Goal: Task Accomplishment & Management: Manage account settings

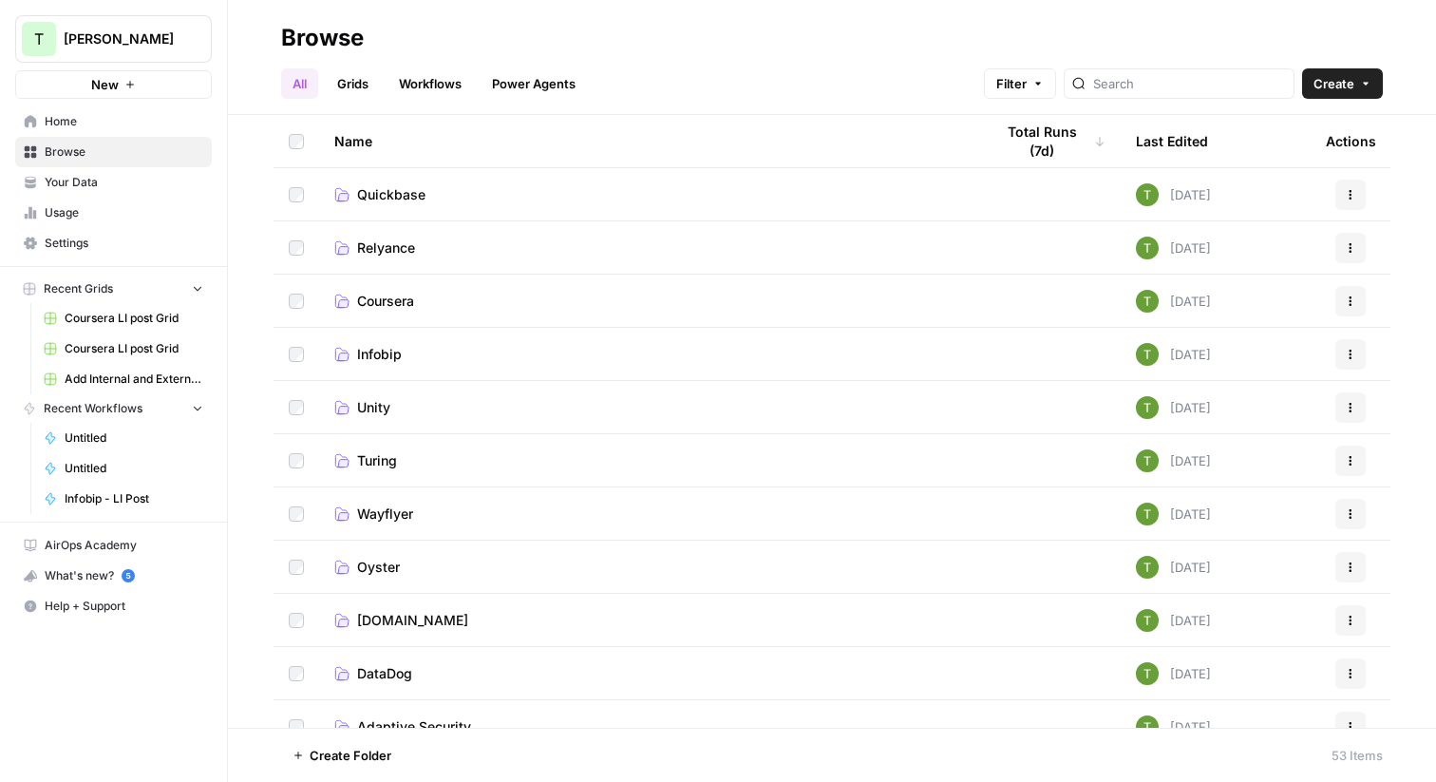
click at [383, 295] on span "Coursera" at bounding box center [385, 301] width 57 height 19
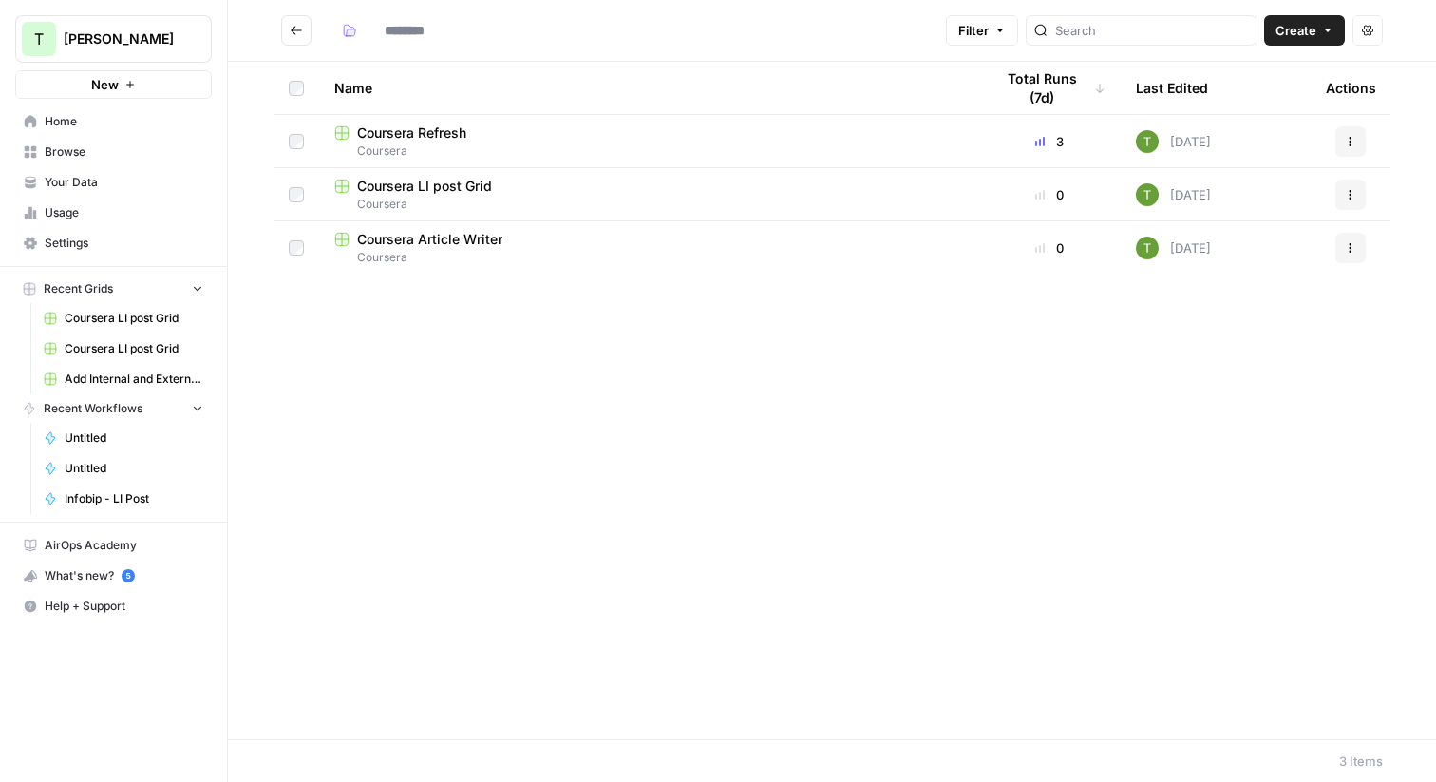
type input "********"
click at [403, 183] on span "Coursera LI post Grid" at bounding box center [424, 186] width 135 height 19
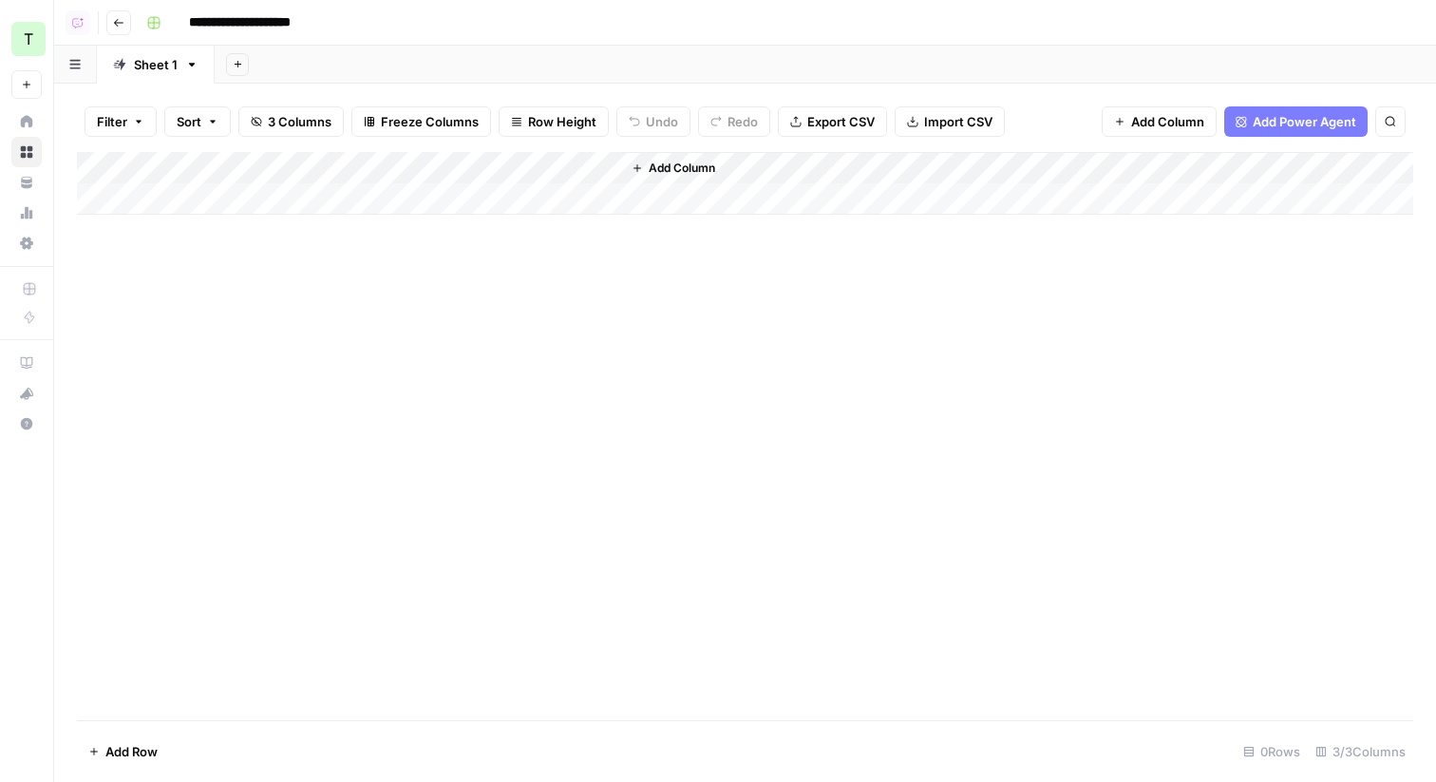
click at [124, 18] on button "Go back" at bounding box center [118, 22] width 25 height 25
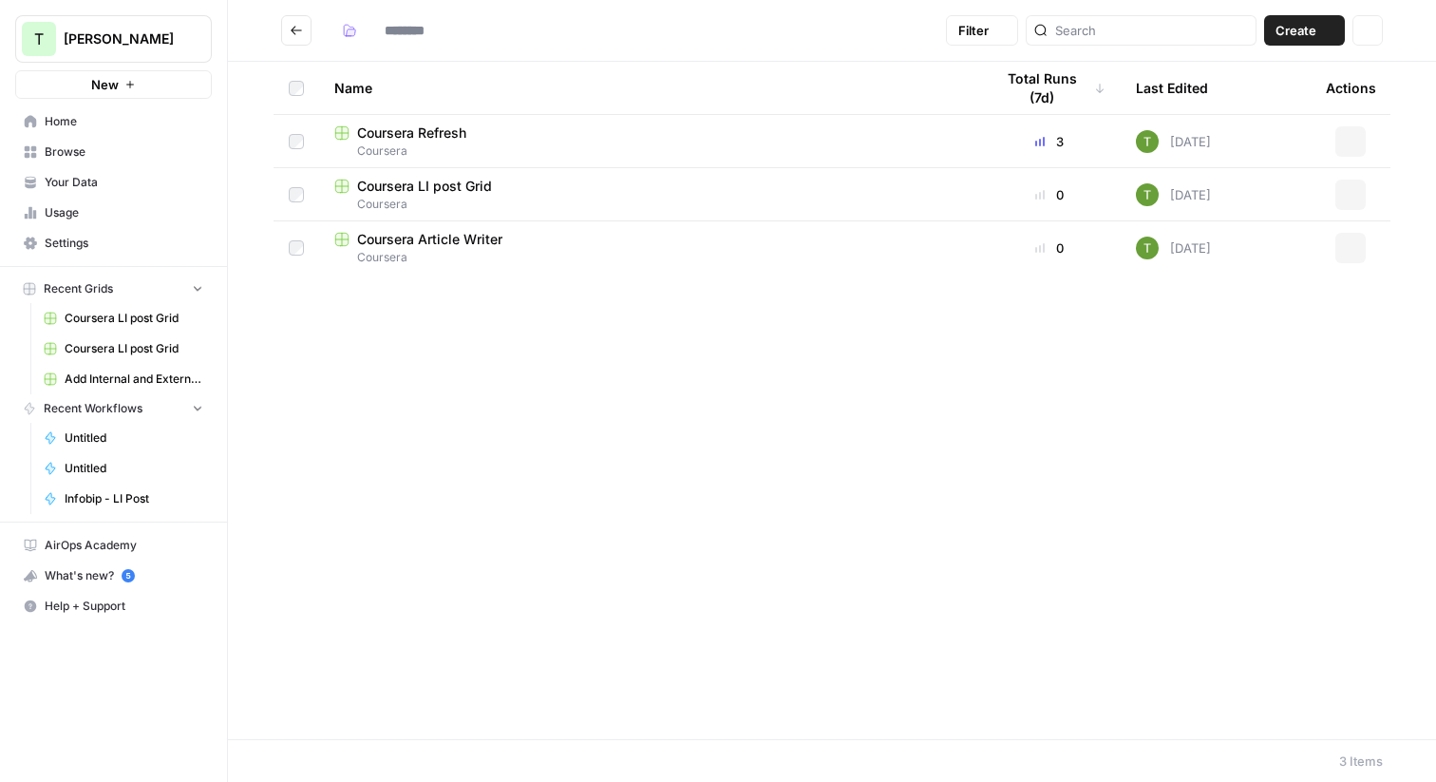
type input "********"
click at [439, 181] on span "Coursera LI post Grid" at bounding box center [424, 186] width 135 height 19
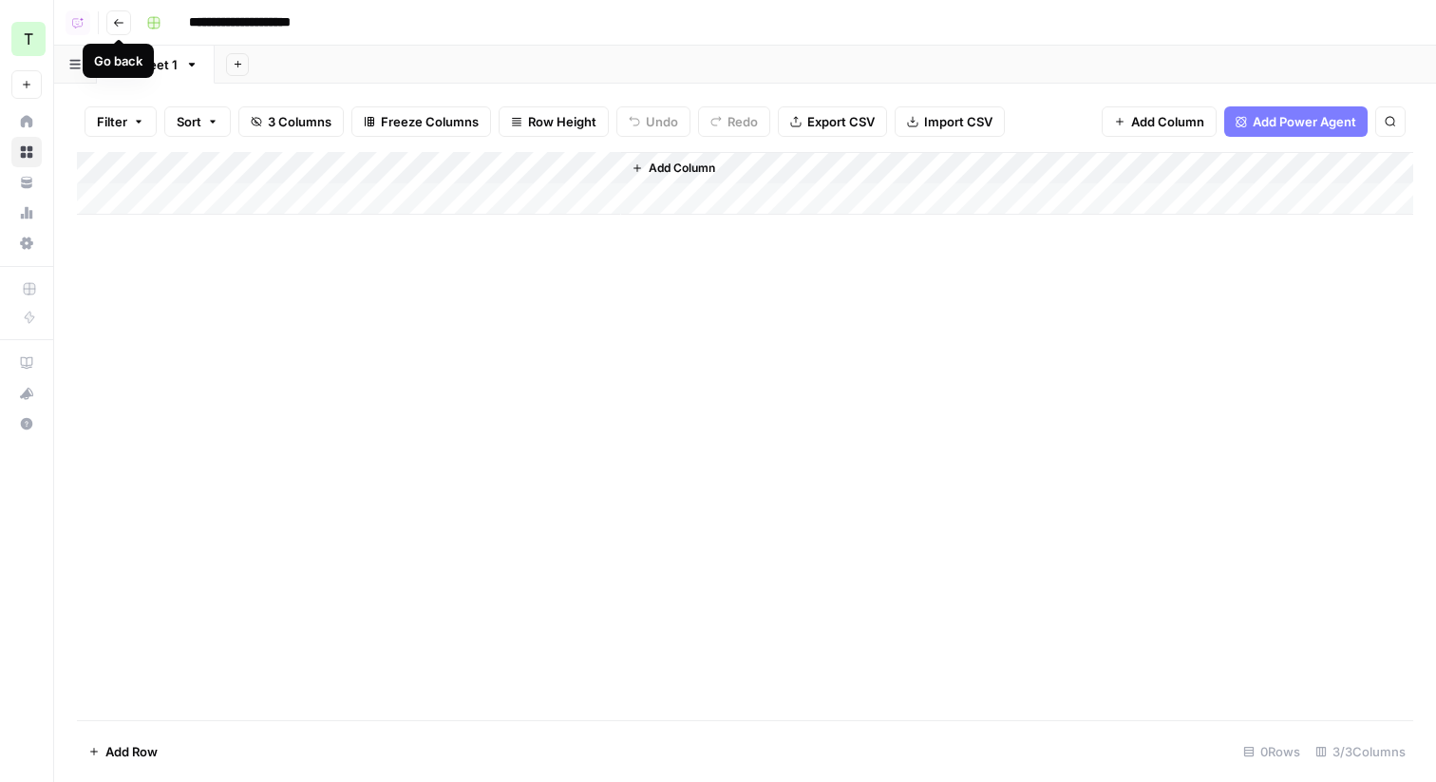
click at [121, 26] on icon "button" at bounding box center [118, 22] width 11 height 11
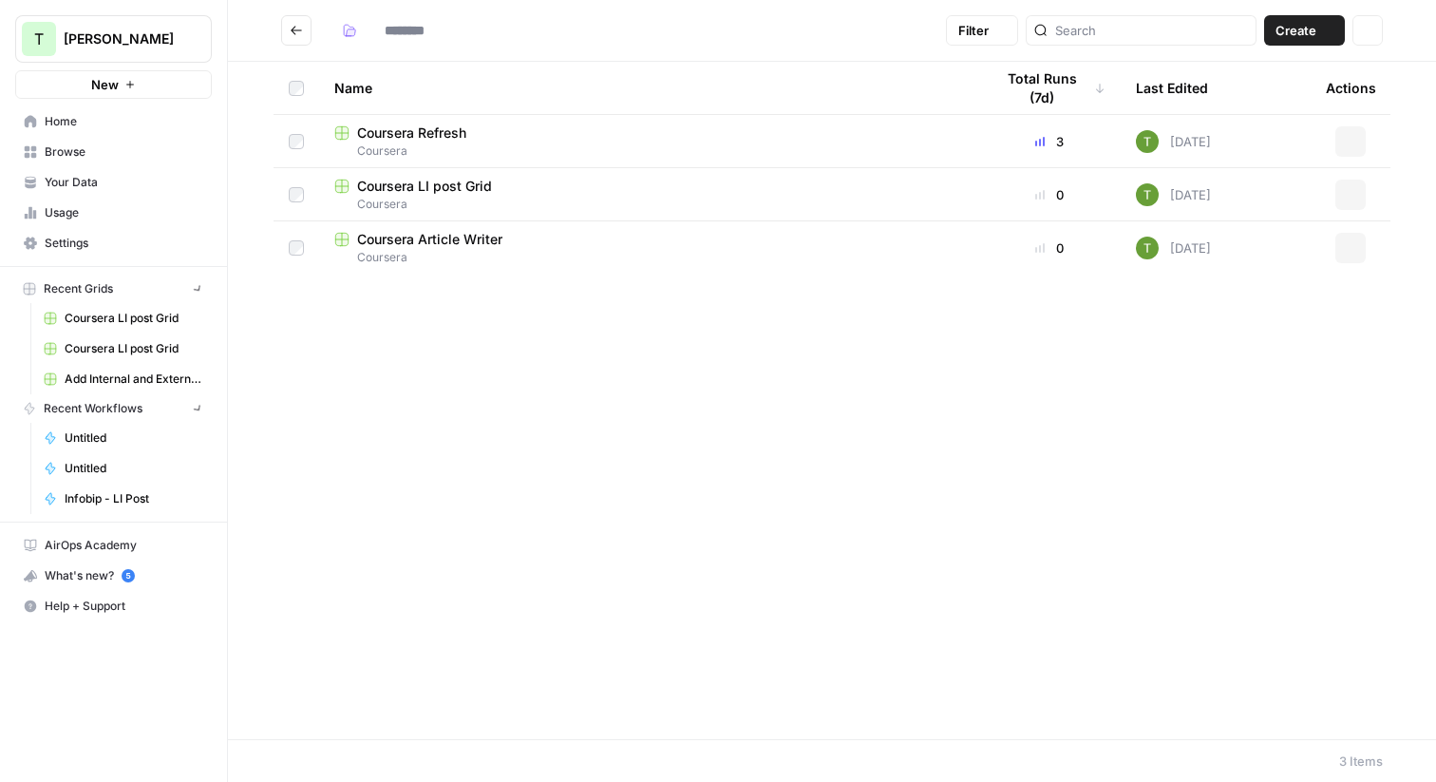
type input "********"
click at [298, 28] on icon "Go back" at bounding box center [296, 30] width 13 height 13
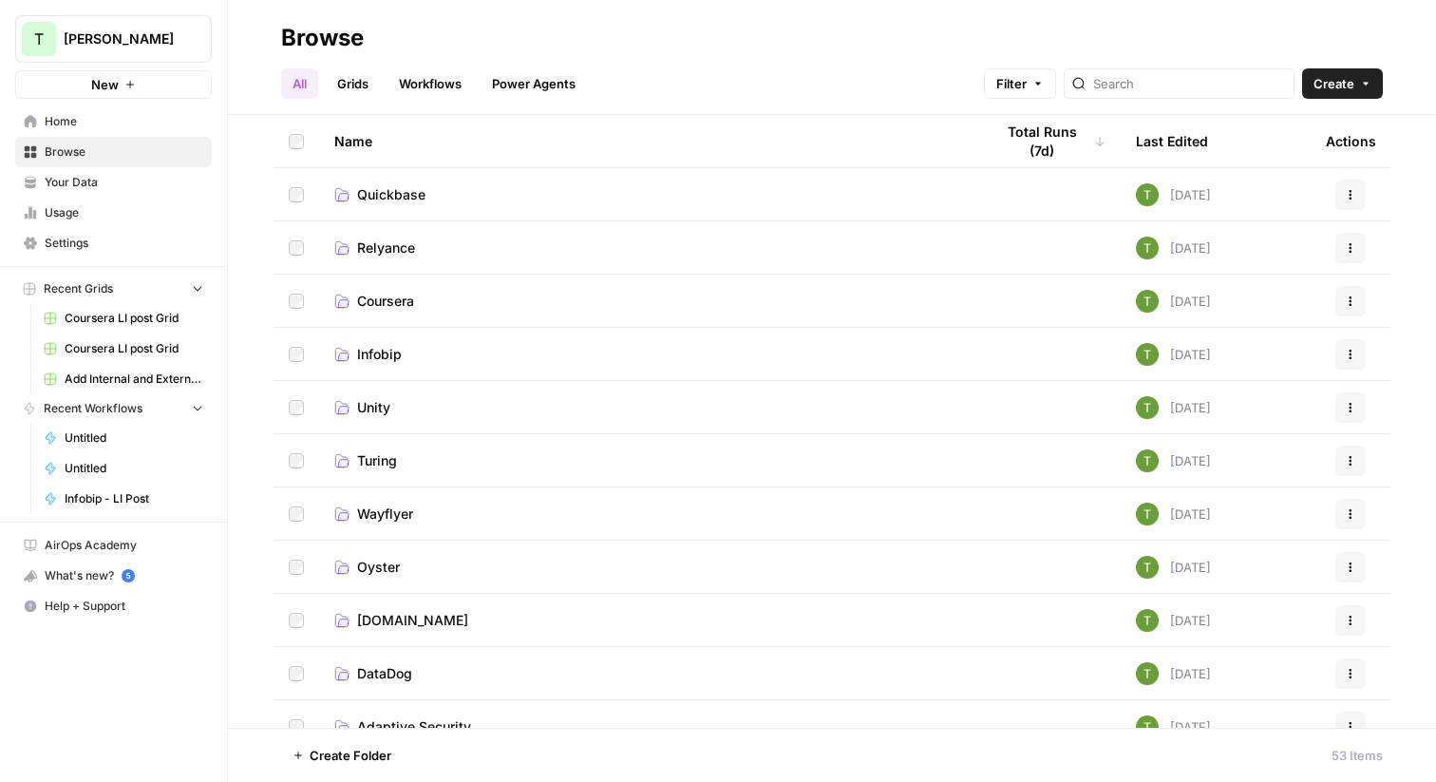
click at [399, 212] on td "Quickbase" at bounding box center [648, 194] width 659 height 52
click at [393, 190] on span "Quickbase" at bounding box center [391, 194] width 68 height 19
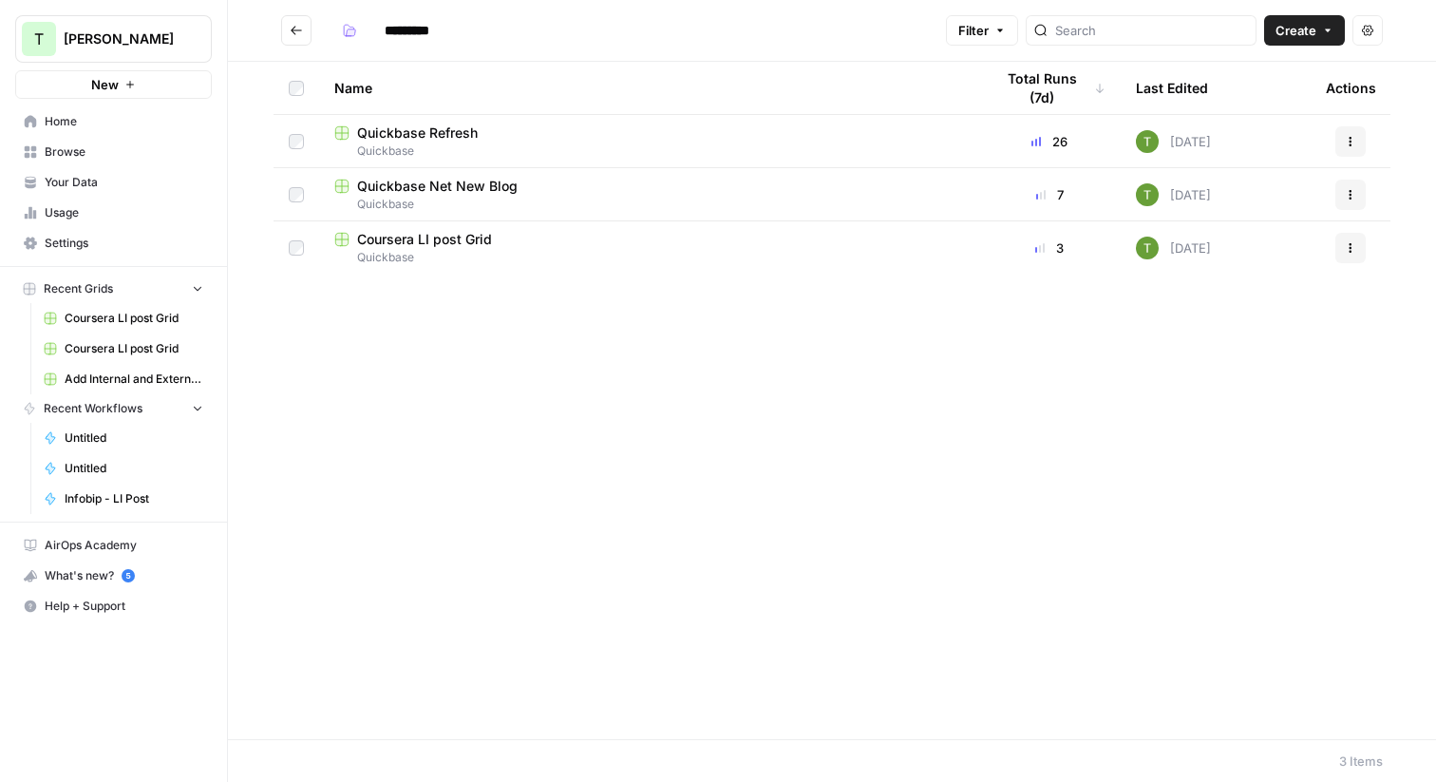
click at [399, 236] on span "Coursera LI post Grid" at bounding box center [424, 239] width 135 height 19
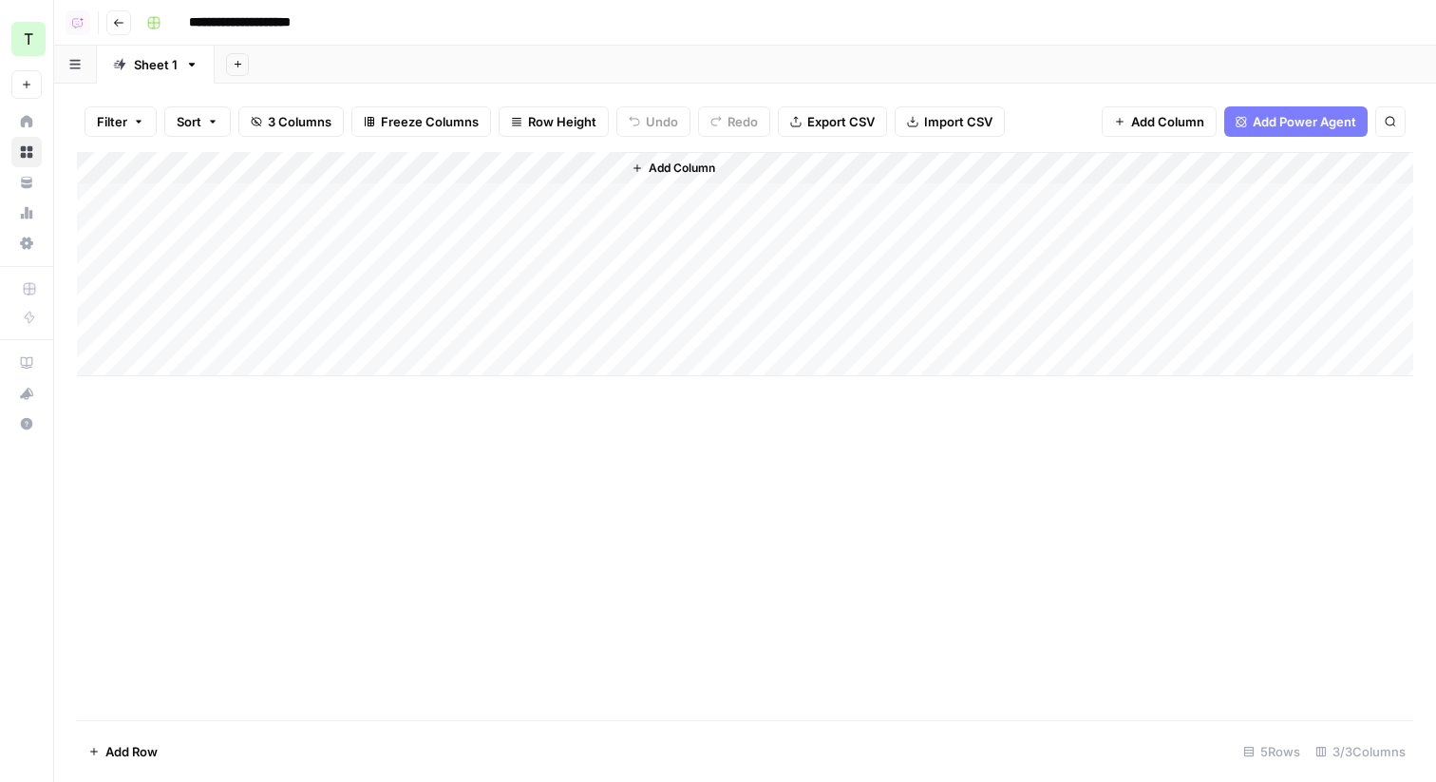
click at [117, 11] on button "Go back" at bounding box center [118, 22] width 25 height 25
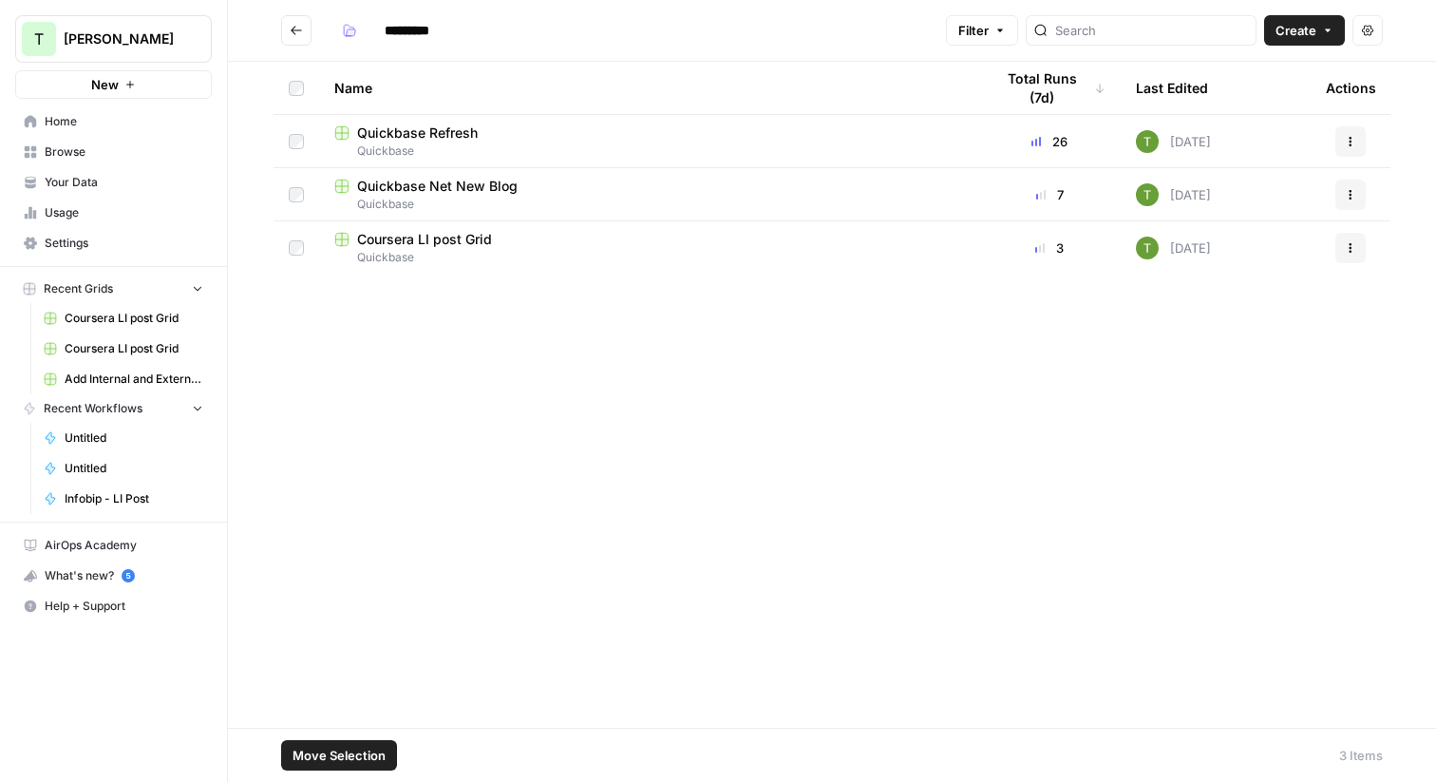
click at [332, 764] on span "Move Selection" at bounding box center [339, 755] width 93 height 19
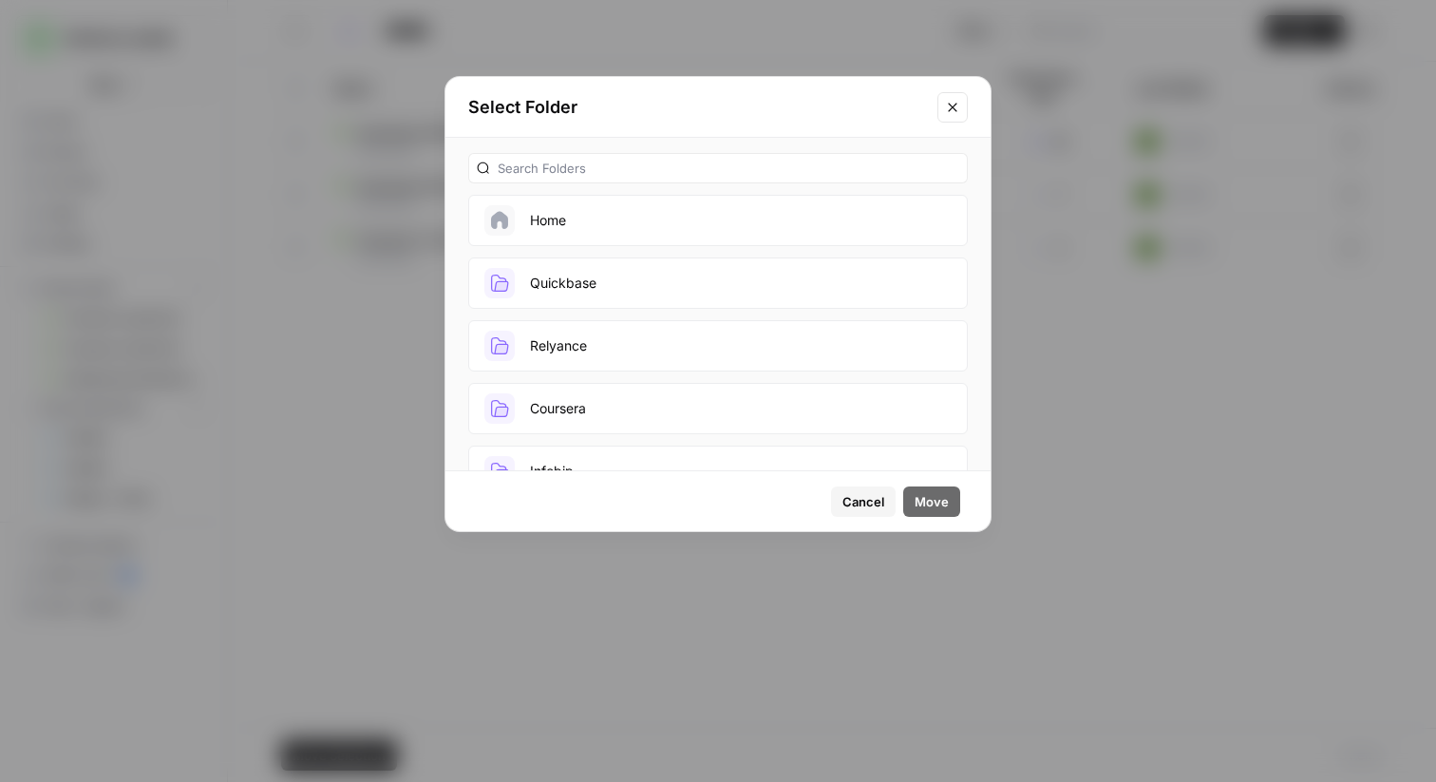
click at [584, 410] on button "Coursera" at bounding box center [718, 408] width 500 height 51
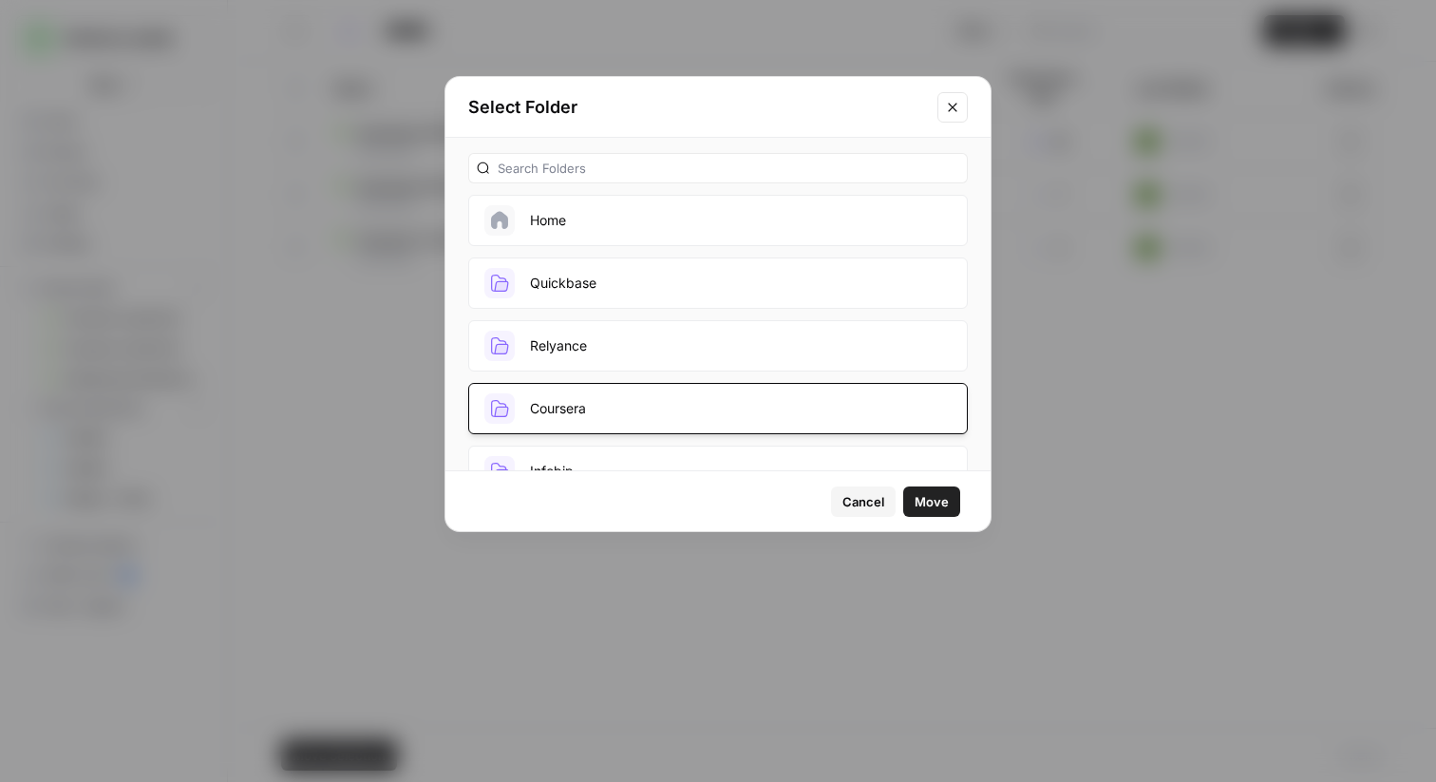
click at [939, 508] on span "Move" at bounding box center [932, 501] width 34 height 19
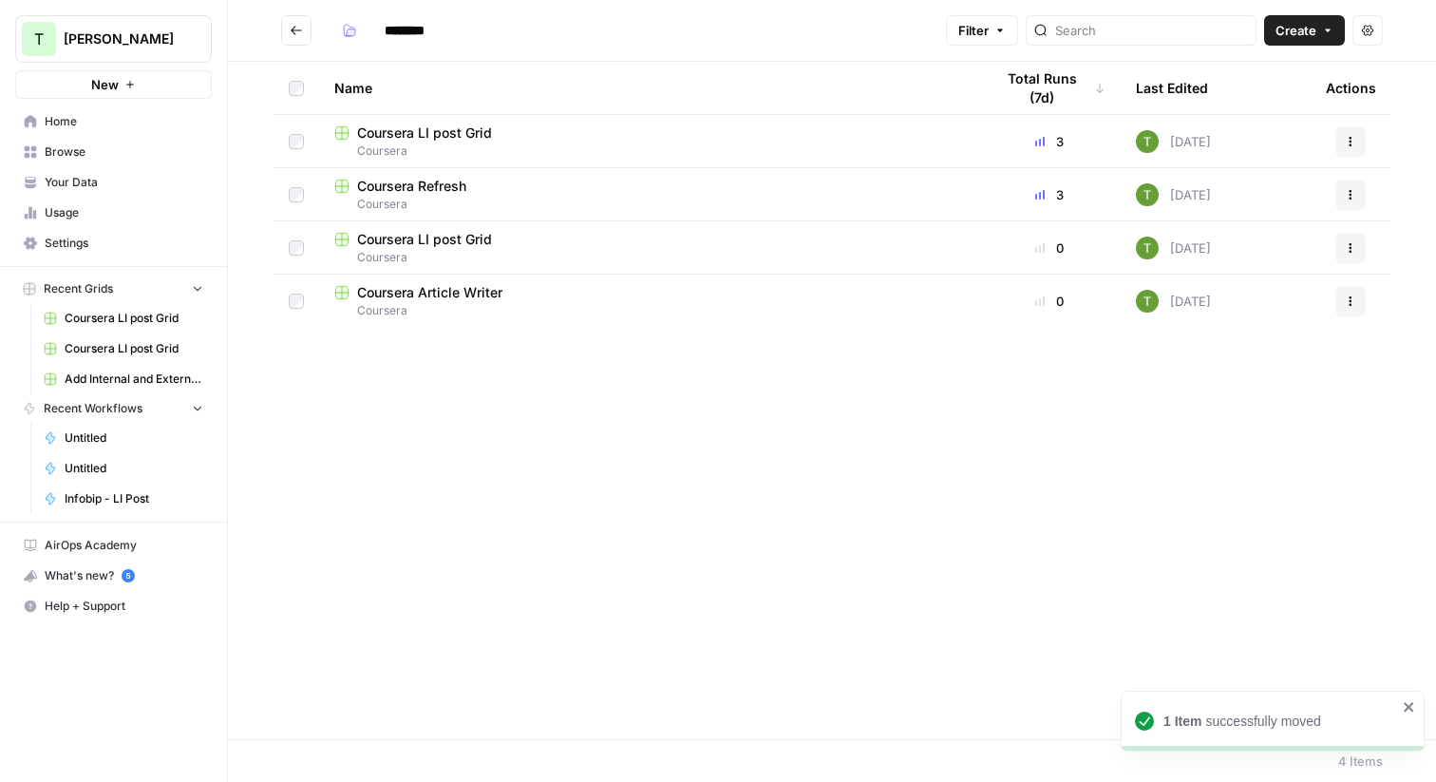
click at [288, 36] on button "Go back" at bounding box center [296, 30] width 30 height 30
type input "*********"
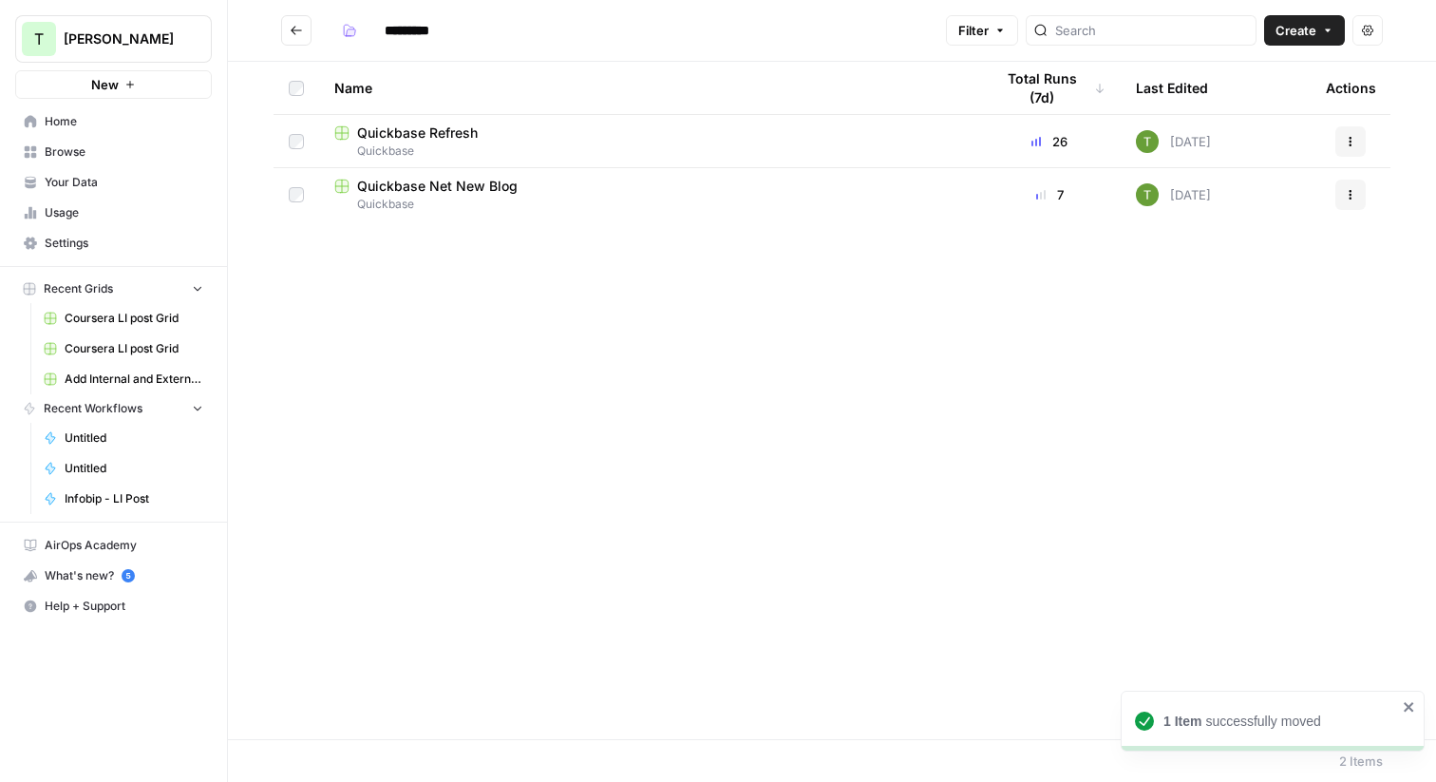
click at [289, 21] on button "Go back" at bounding box center [296, 30] width 30 height 30
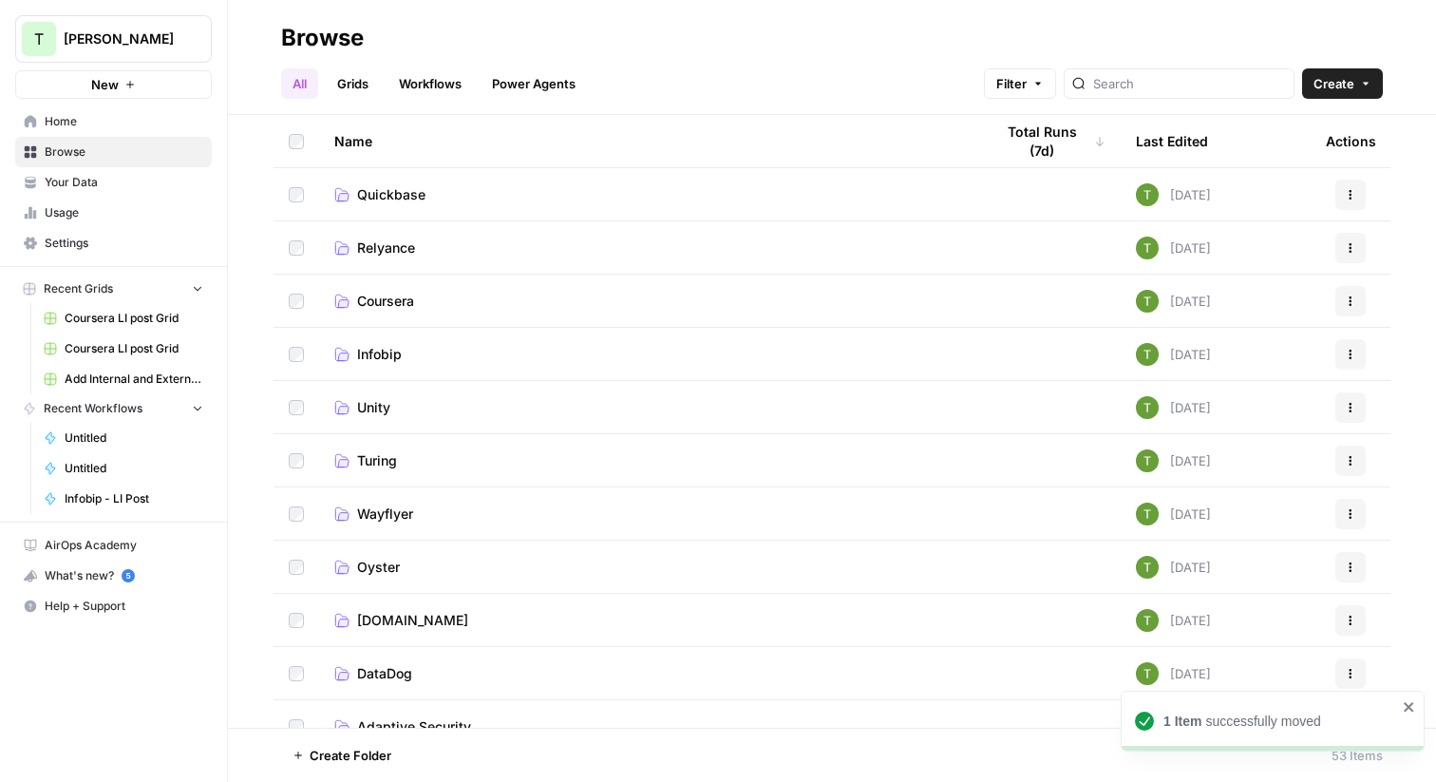
click at [403, 296] on span "Coursera" at bounding box center [385, 301] width 57 height 19
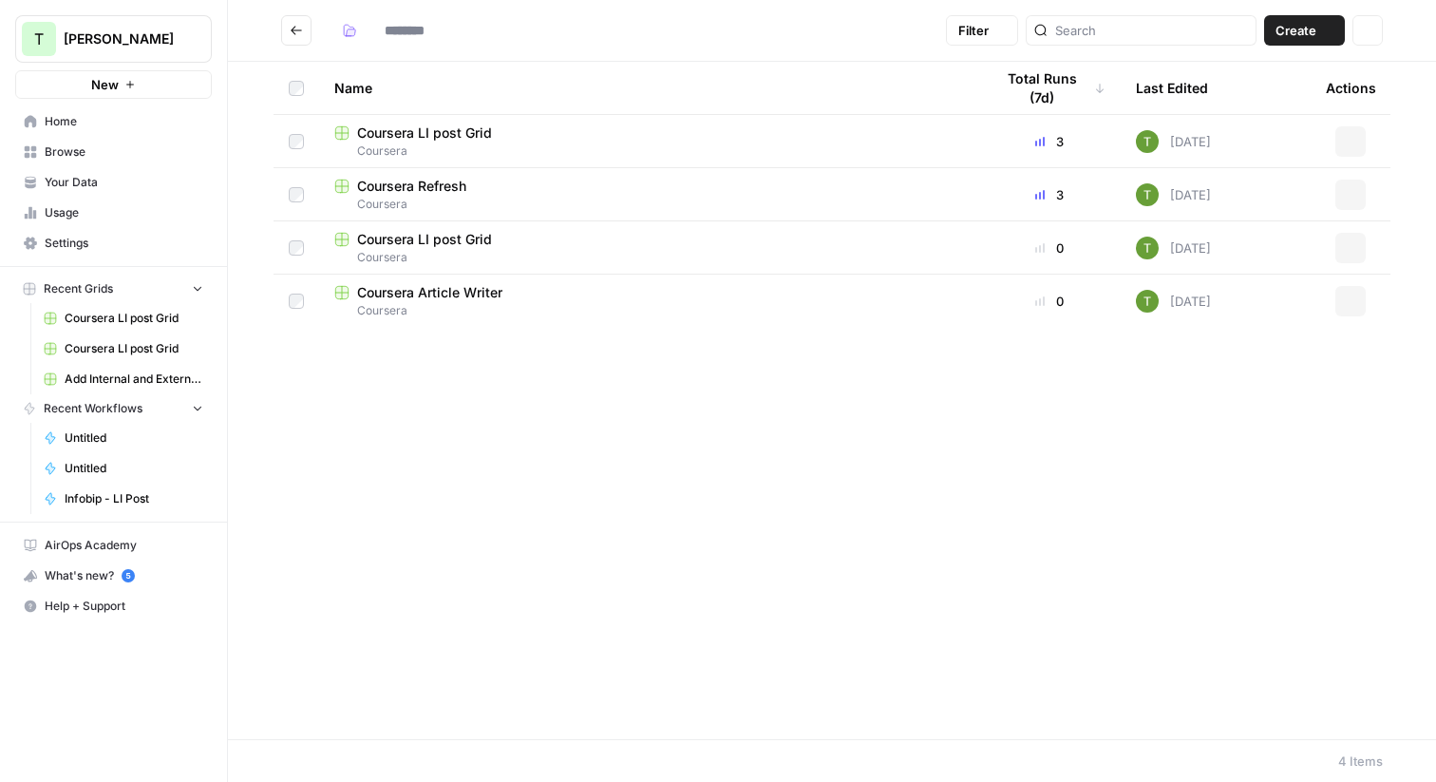
type input "********"
click at [410, 137] on span "Coursera LI post Grid" at bounding box center [424, 132] width 135 height 19
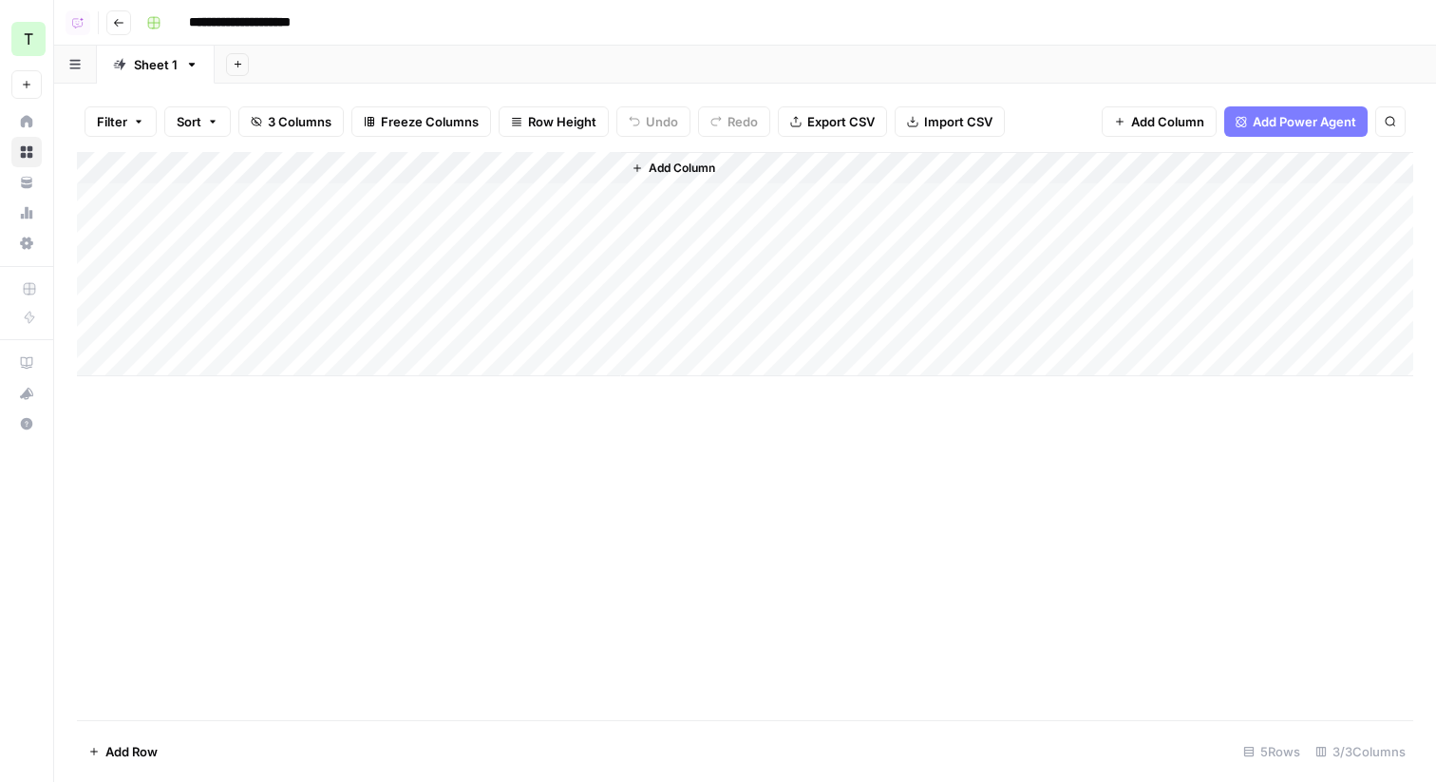
click at [104, 26] on header "**********" at bounding box center [745, 23] width 1382 height 46
click at [108, 20] on button "Go back" at bounding box center [118, 22] width 25 height 25
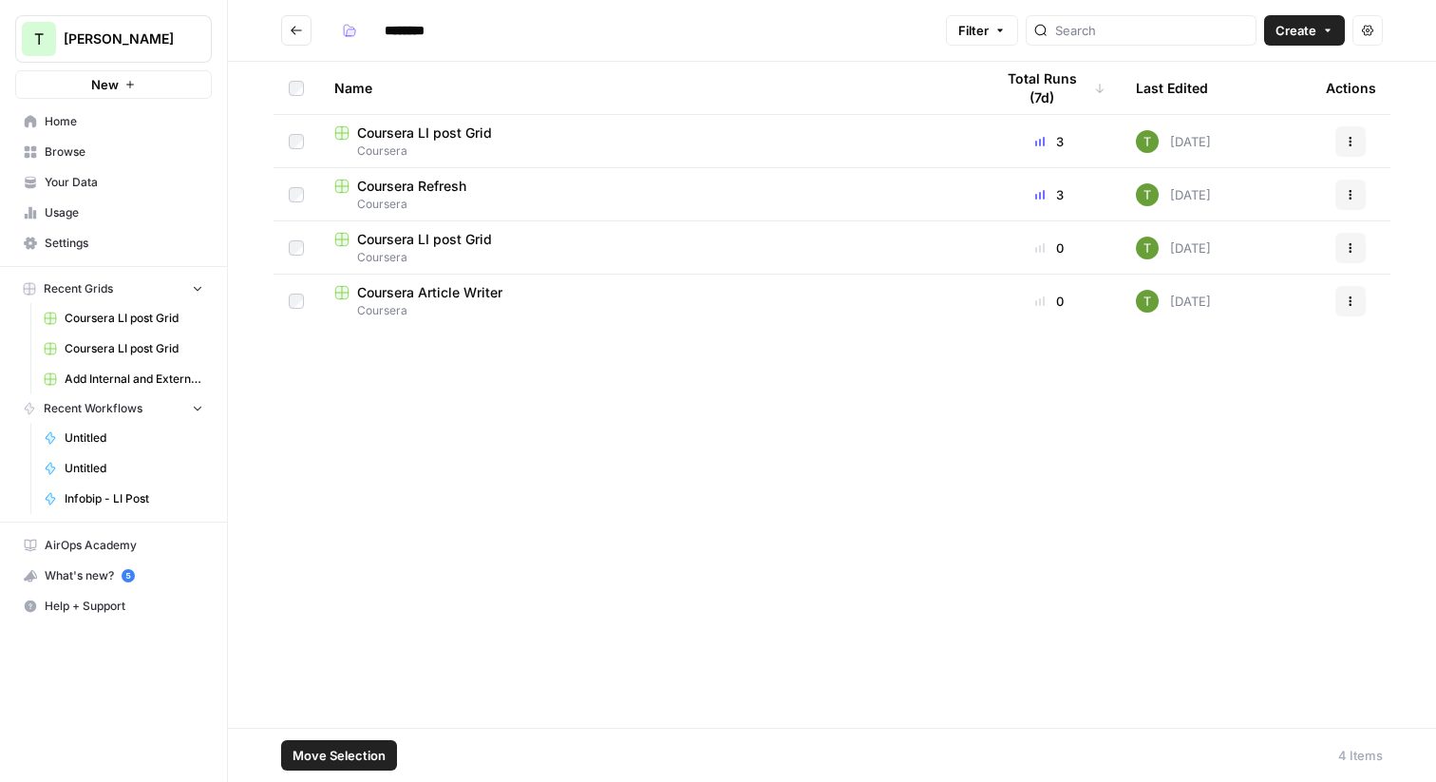
click at [339, 751] on span "Move Selection" at bounding box center [339, 755] width 93 height 19
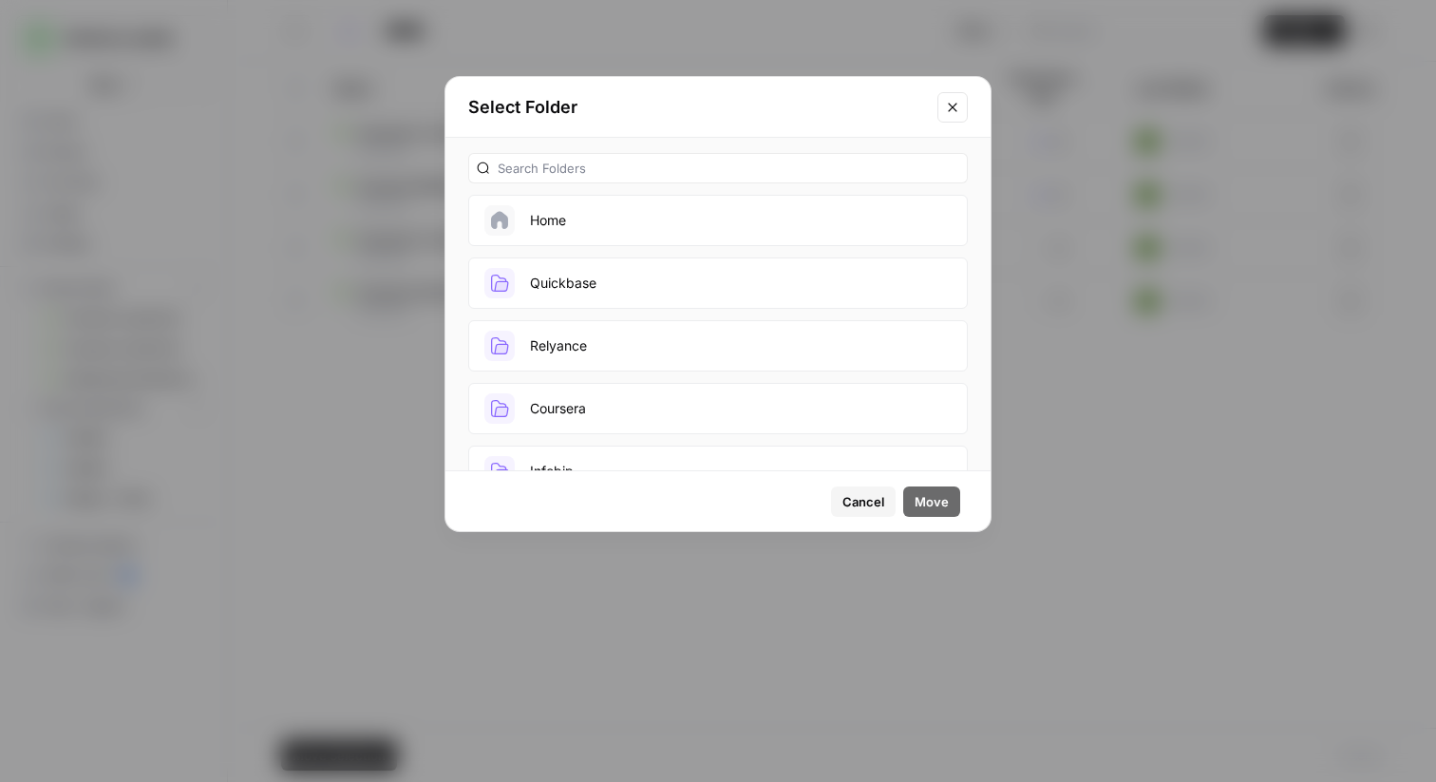
click at [623, 289] on button "Quickbase" at bounding box center [718, 282] width 500 height 51
click at [940, 500] on span "Move" at bounding box center [932, 501] width 34 height 19
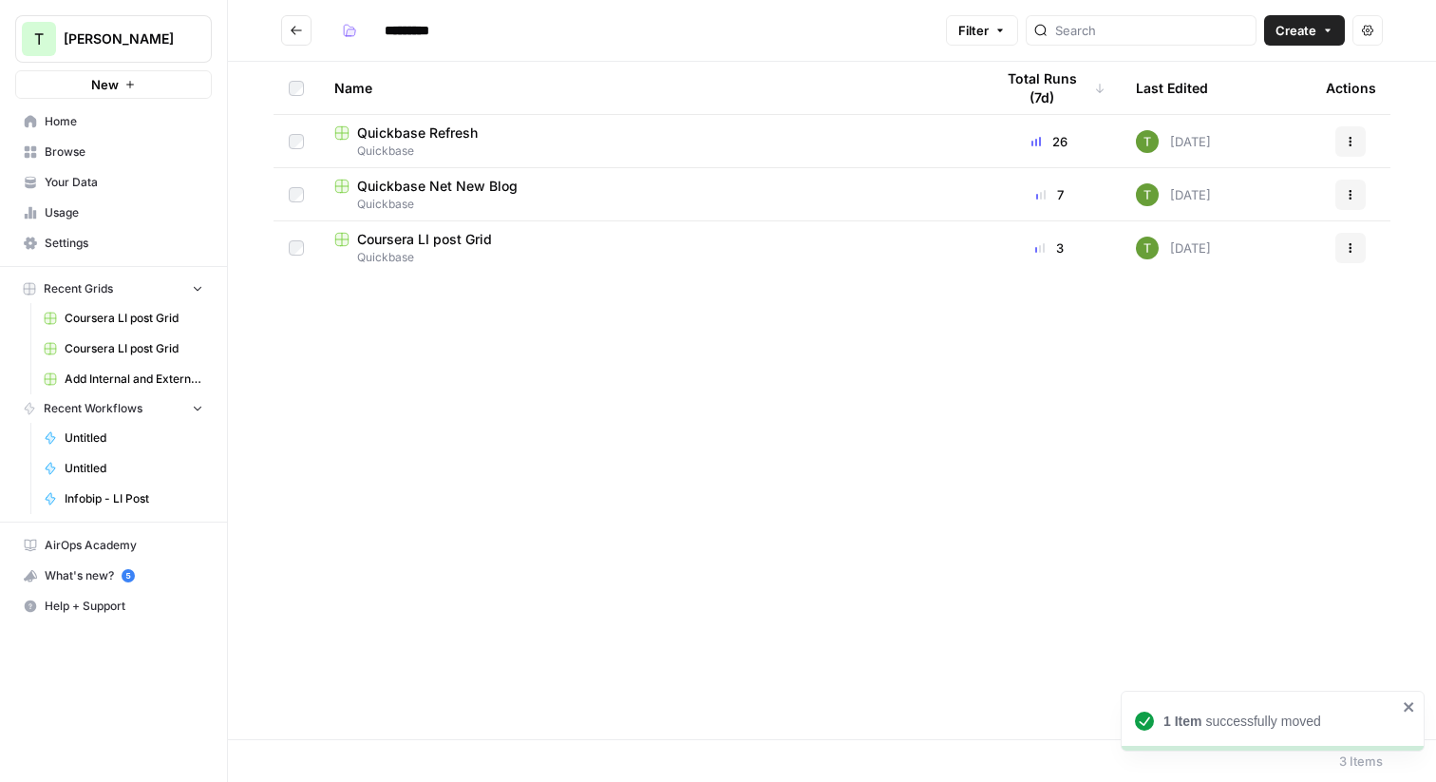
click at [293, 26] on icon "Go back" at bounding box center [296, 30] width 13 height 13
type input "********"
click at [416, 185] on span "Coursera LI post Grid" at bounding box center [424, 186] width 135 height 19
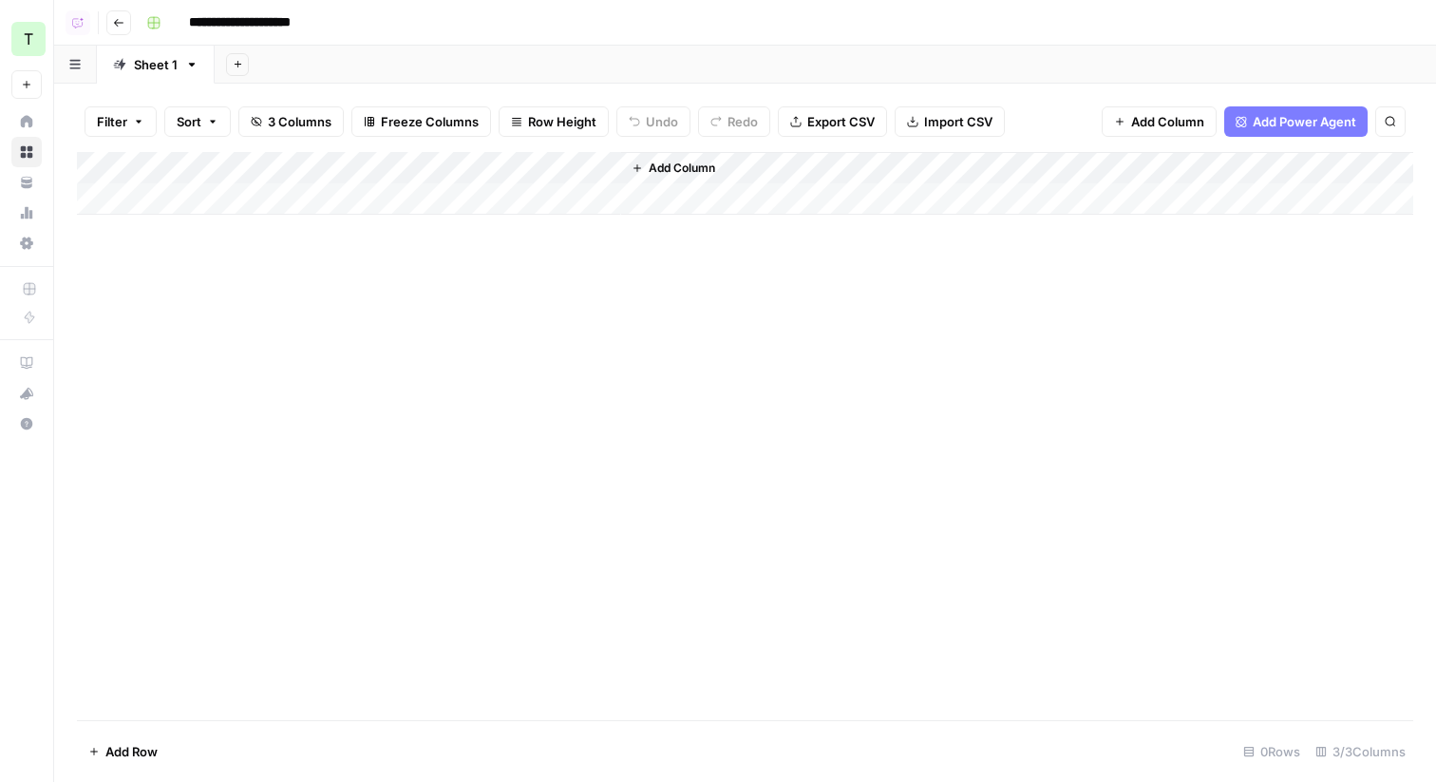
click at [109, 10] on button "Go back" at bounding box center [118, 22] width 25 height 25
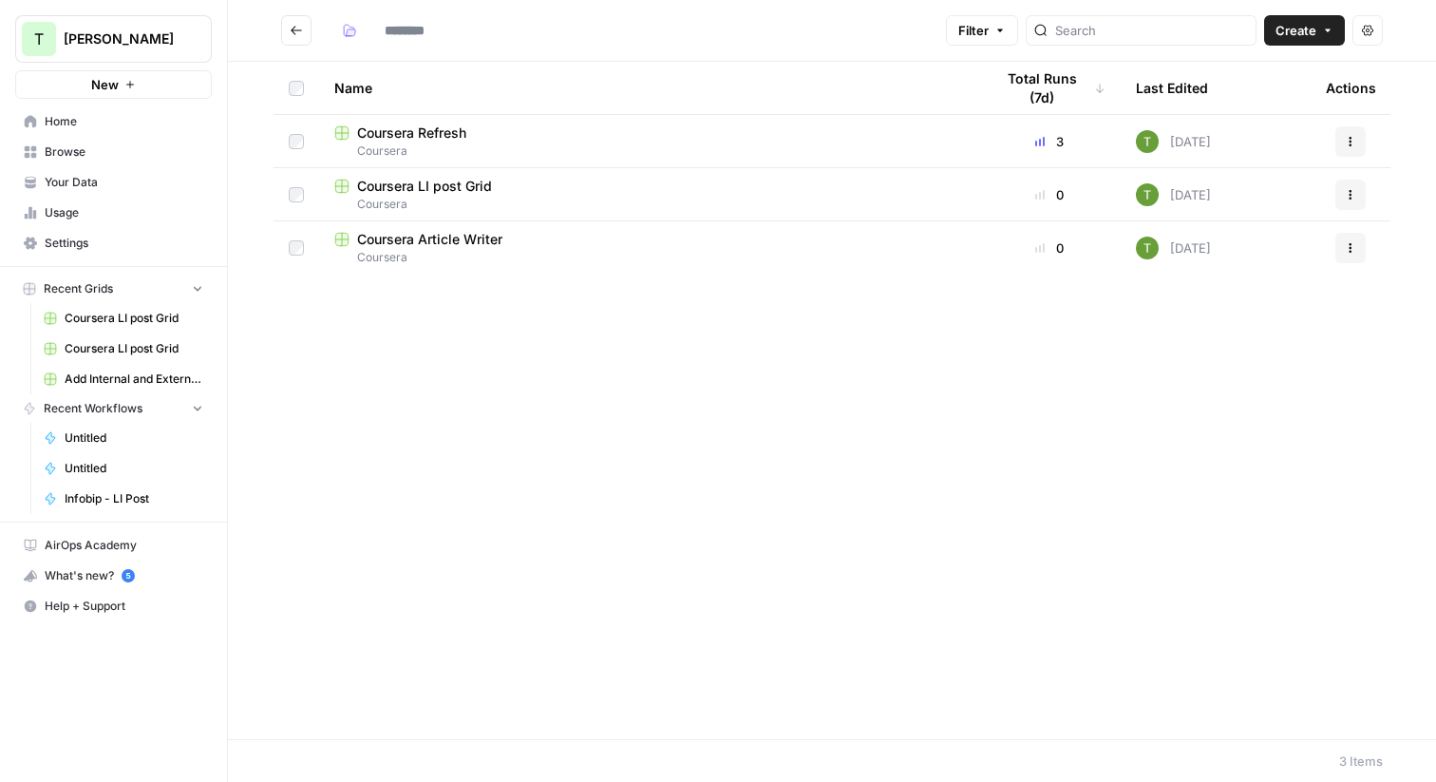
type input "********"
click at [409, 186] on span "Coursera LI post Grid" at bounding box center [424, 186] width 135 height 19
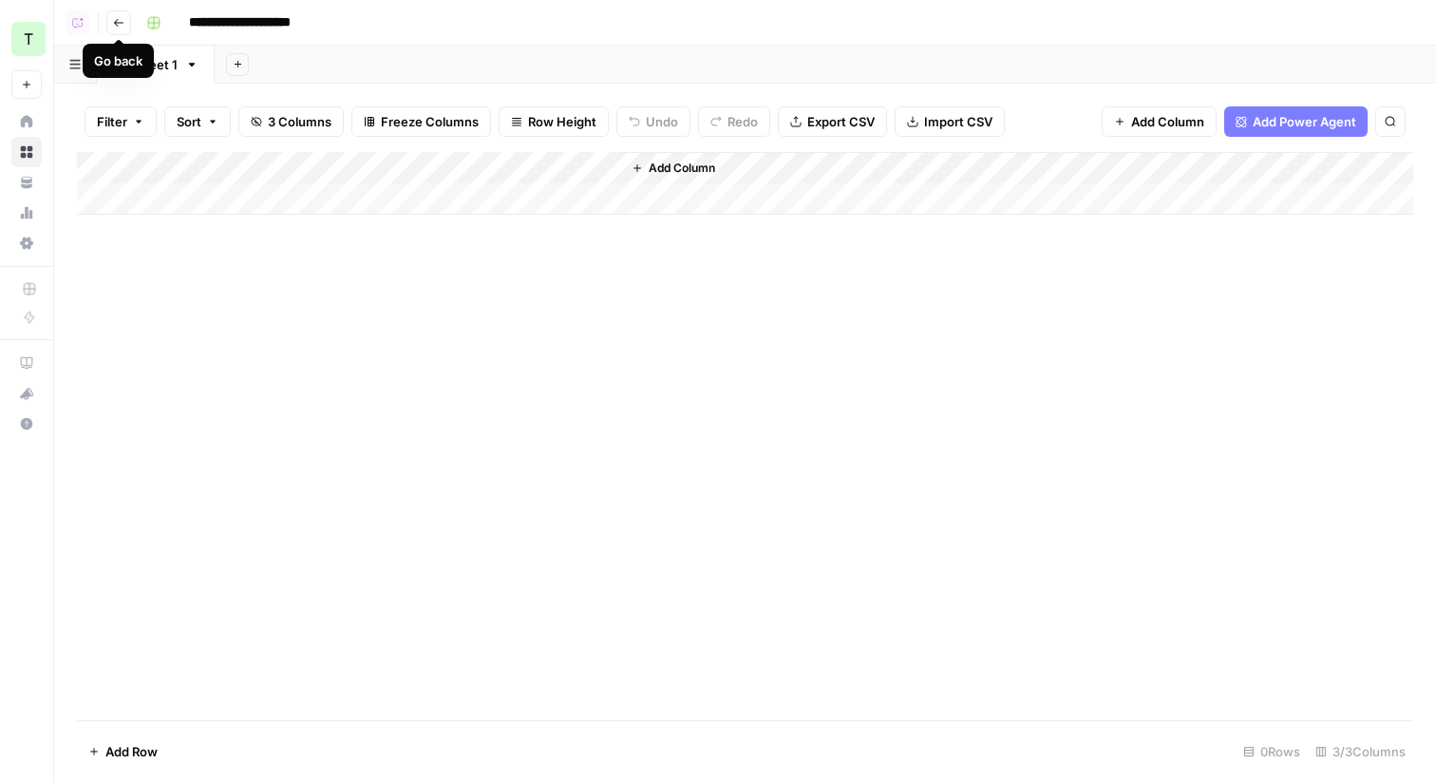
click at [123, 23] on icon "button" at bounding box center [118, 22] width 11 height 11
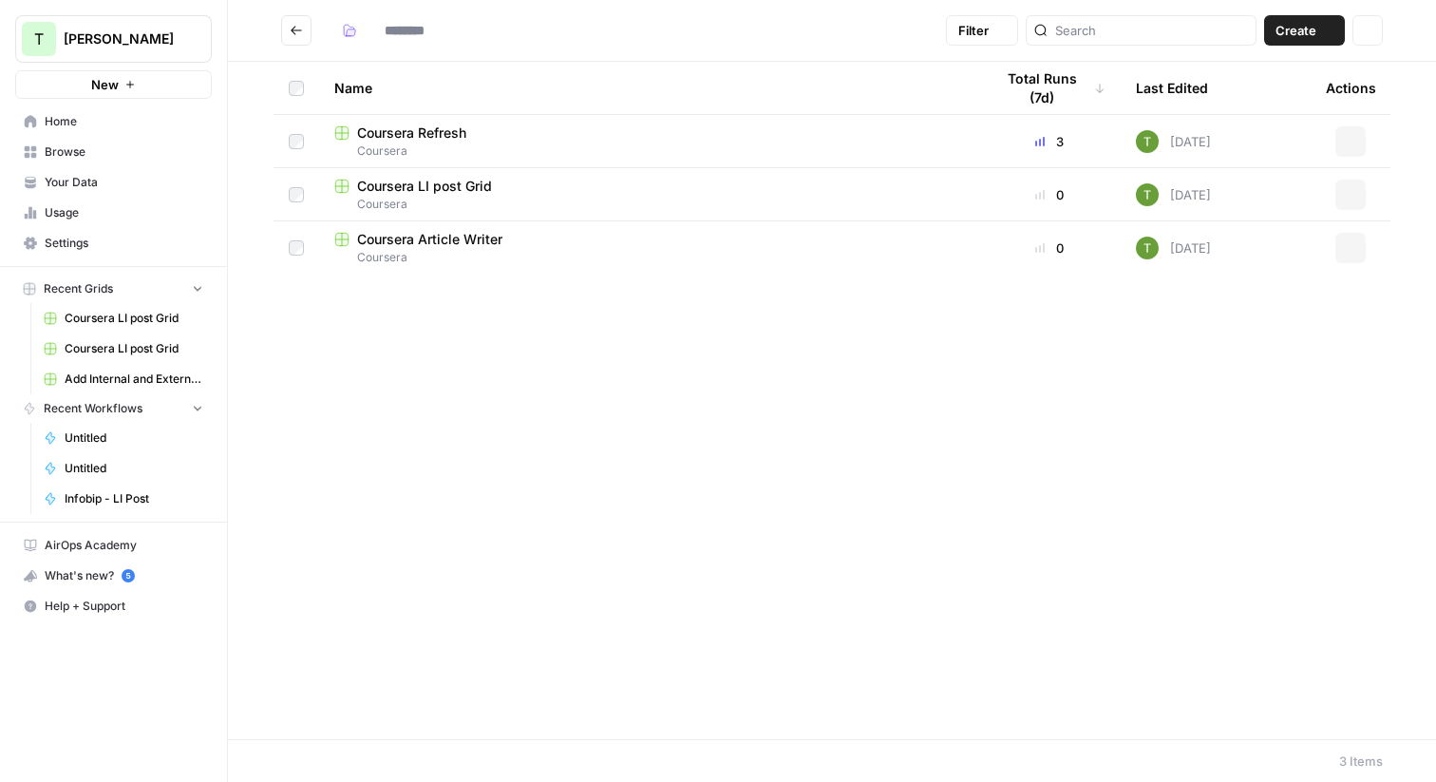
type input "********"
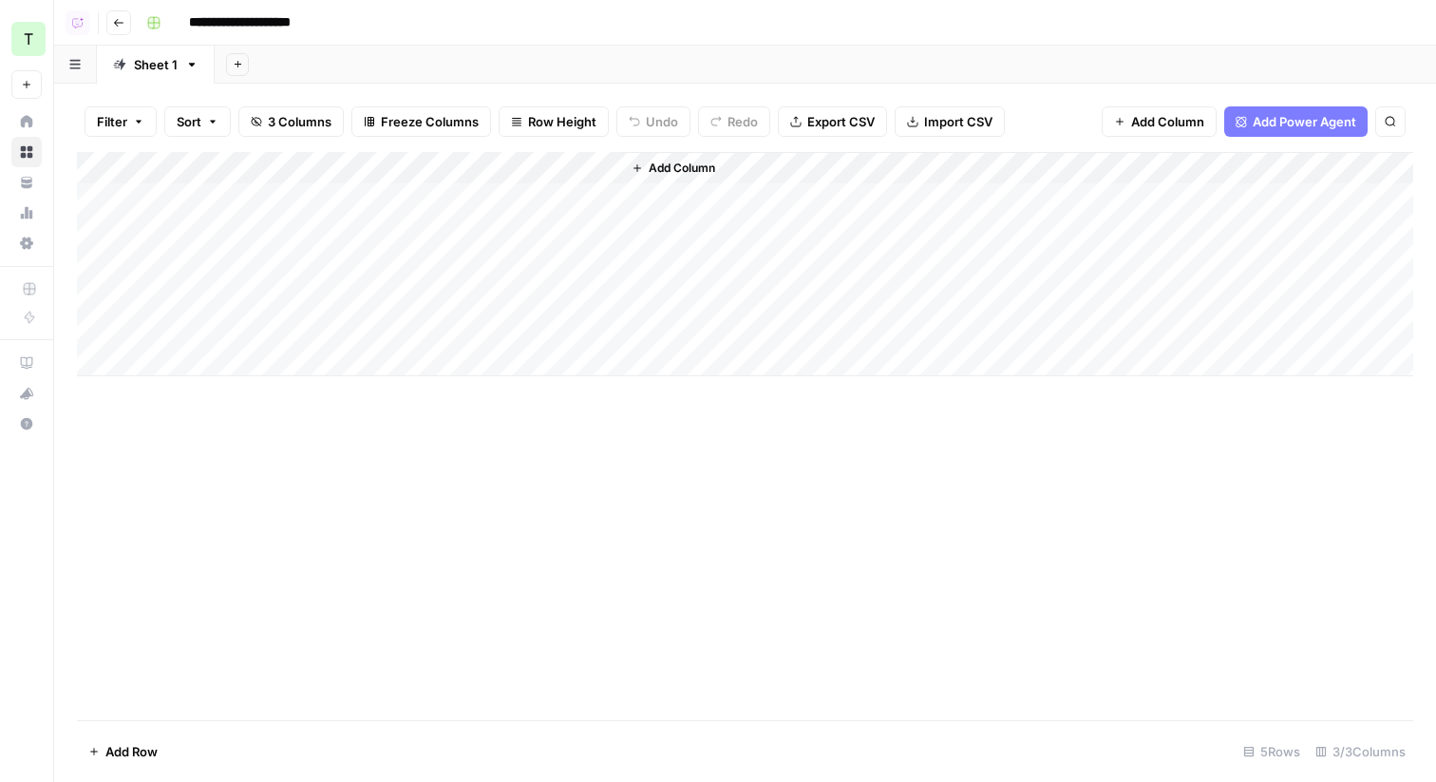
click at [121, 20] on icon "button" at bounding box center [118, 22] width 11 height 11
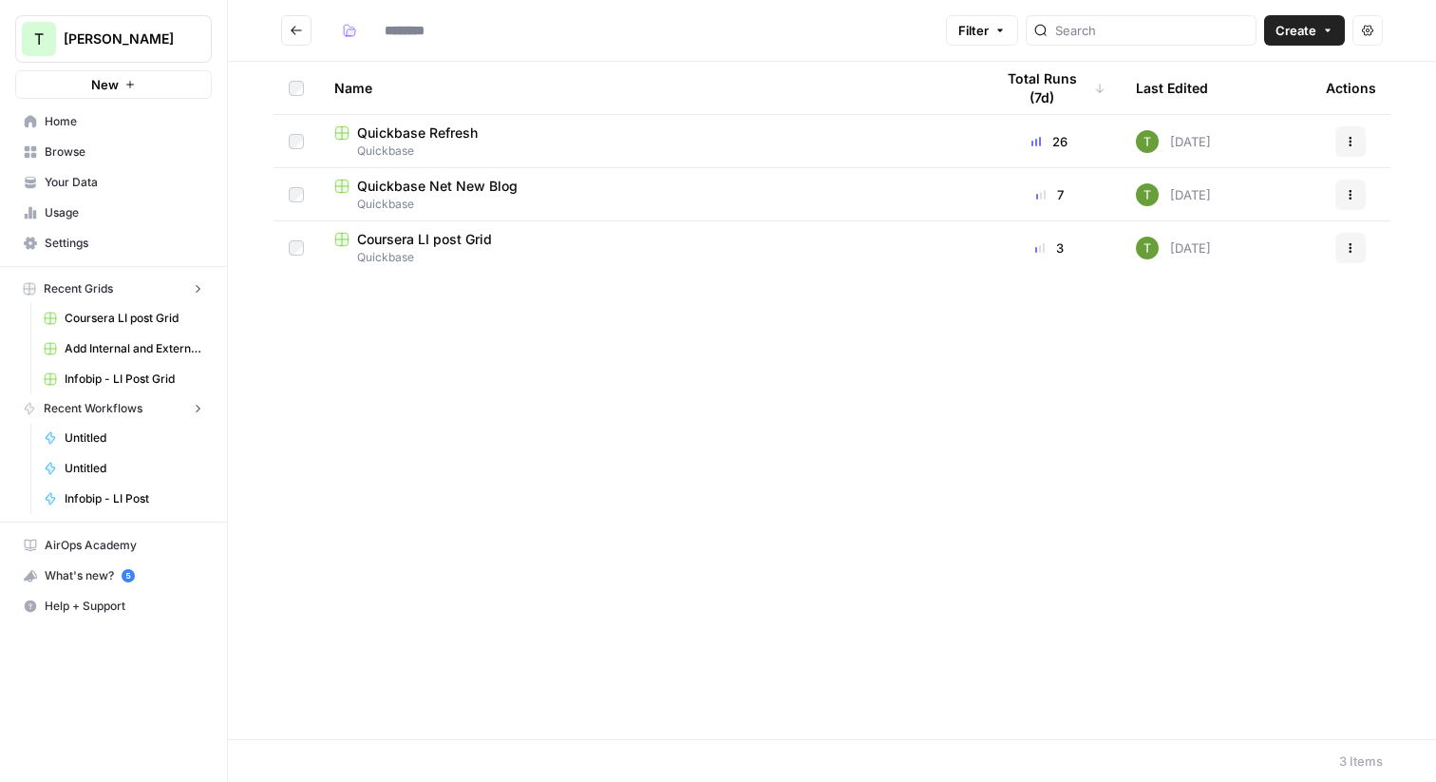
type input "*********"
click at [396, 237] on span "Coursera LI post Grid" at bounding box center [424, 239] width 135 height 19
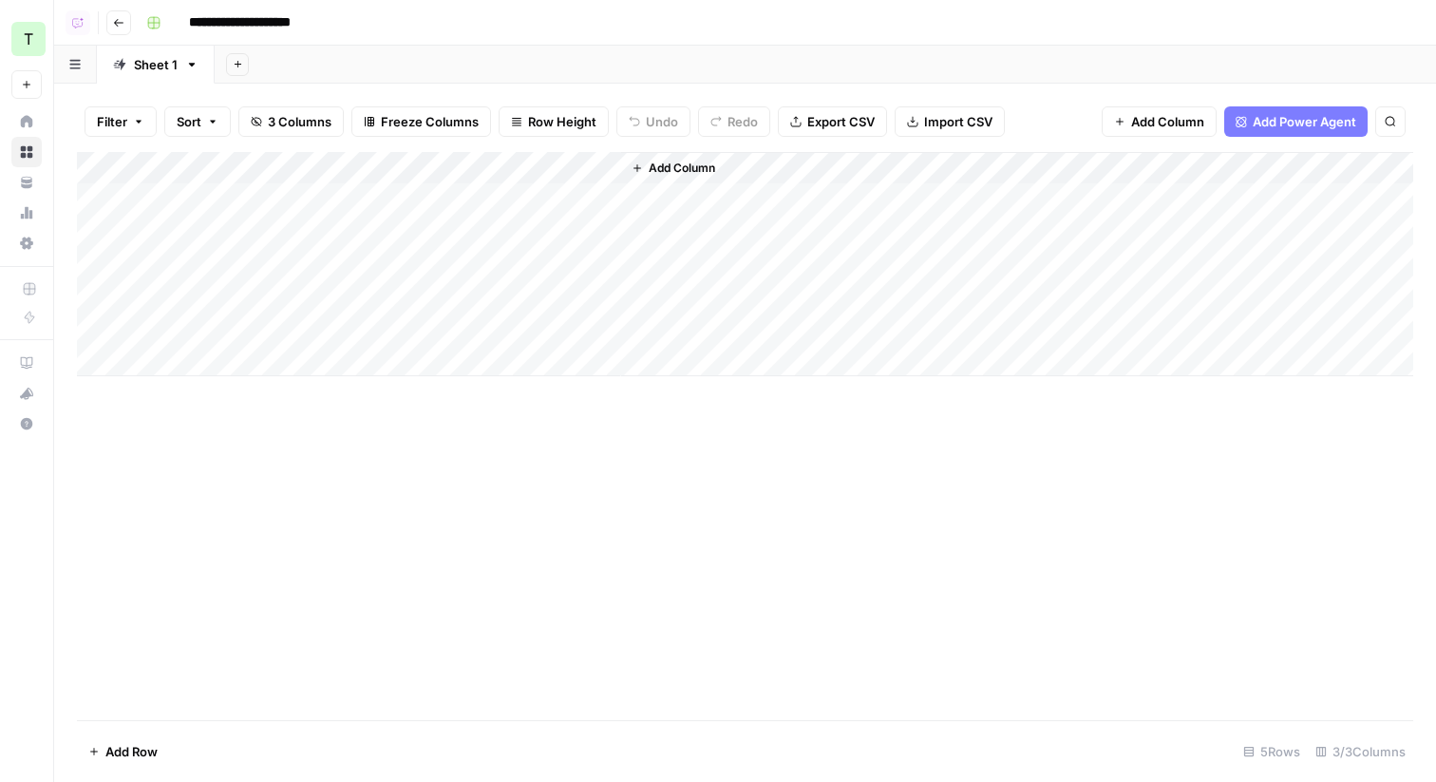
click at [114, 17] on icon "button" at bounding box center [118, 22] width 11 height 11
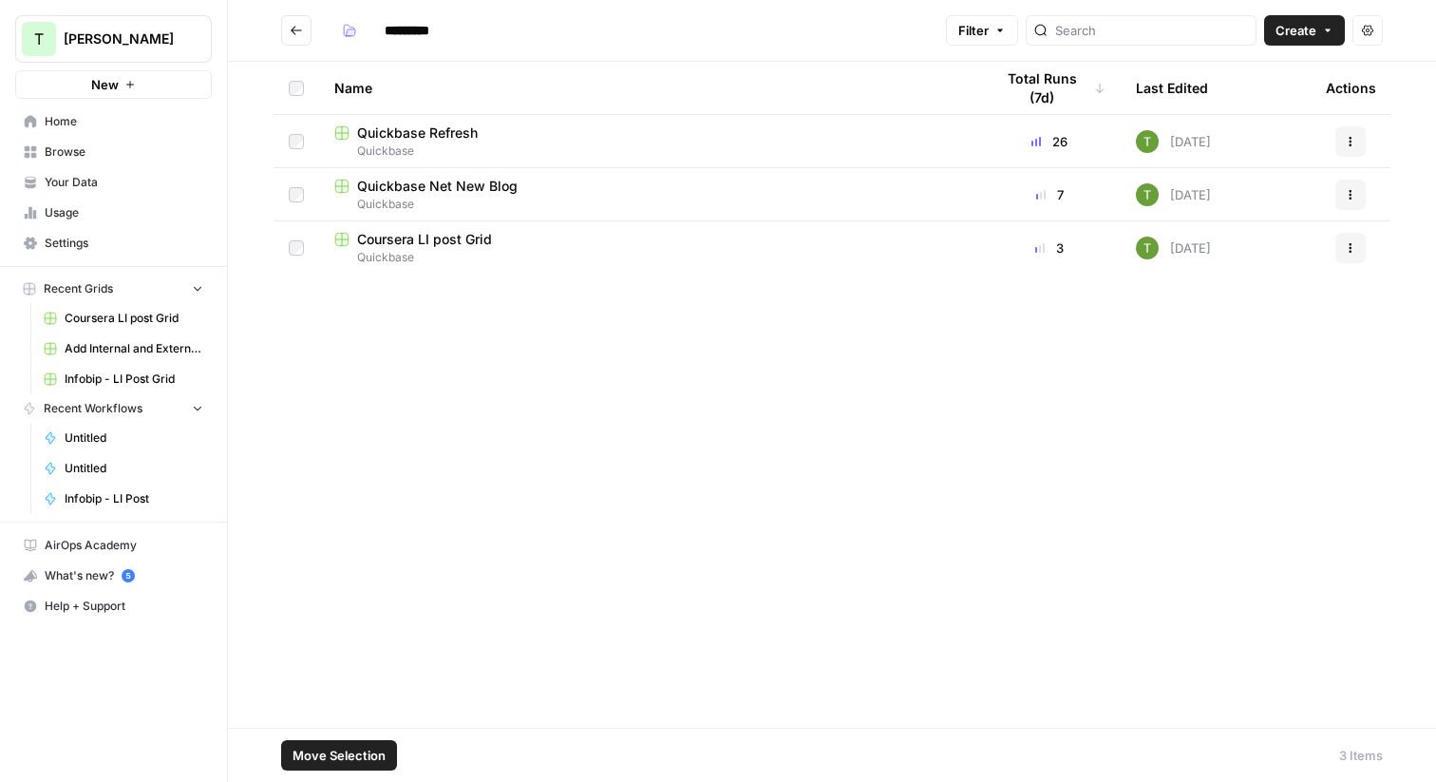
click at [329, 749] on span "Move Selection" at bounding box center [339, 755] width 93 height 19
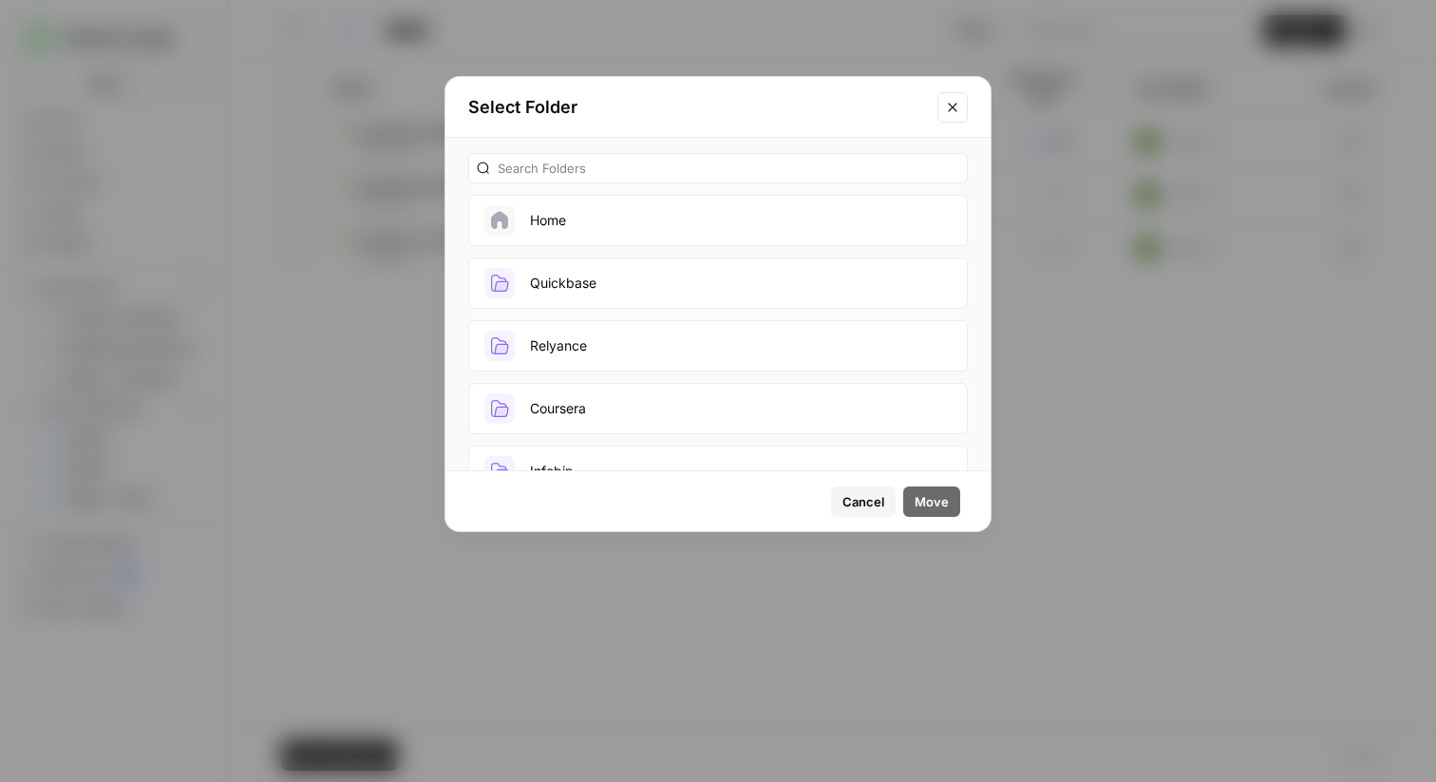
click at [568, 405] on button "Coursera" at bounding box center [718, 408] width 500 height 51
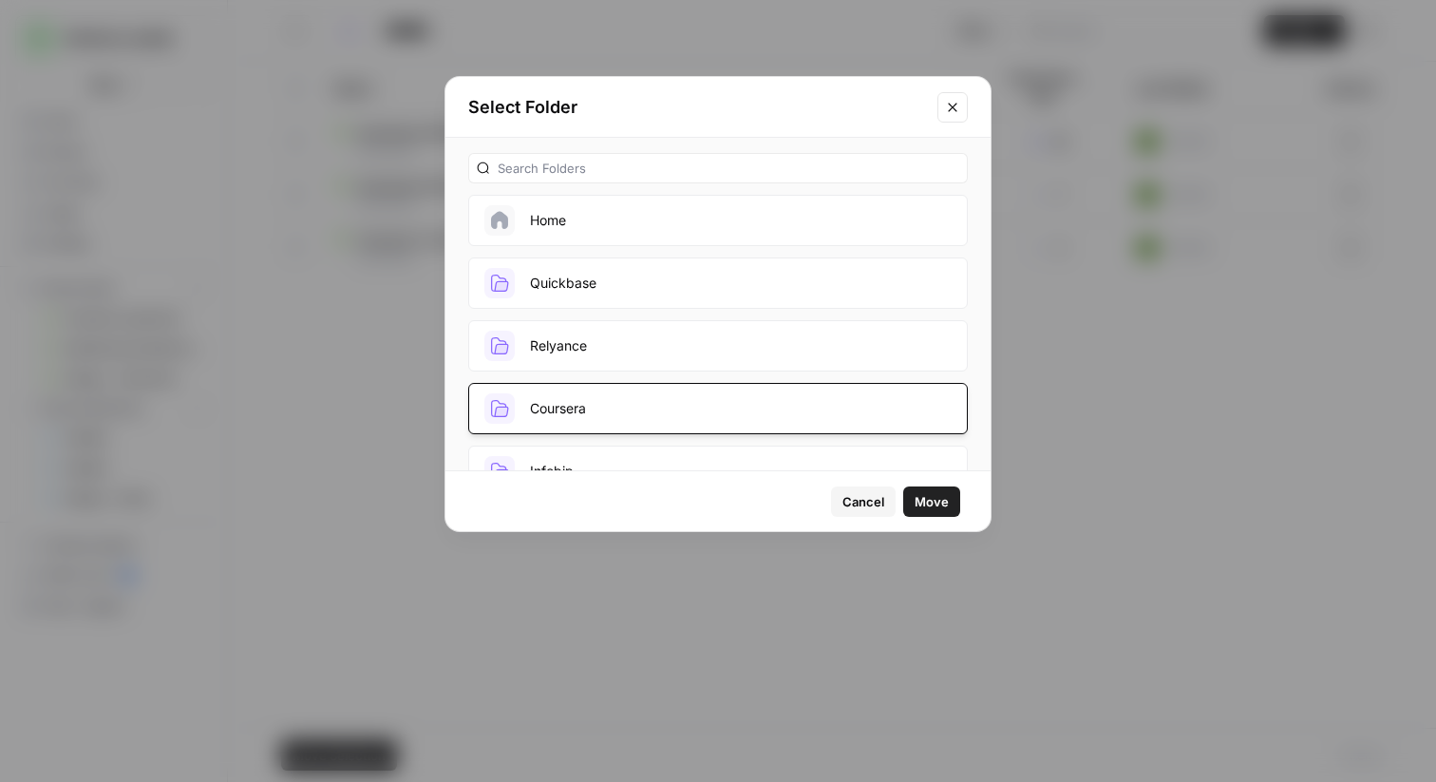
click at [940, 505] on span "Move" at bounding box center [932, 501] width 34 height 19
type input "********"
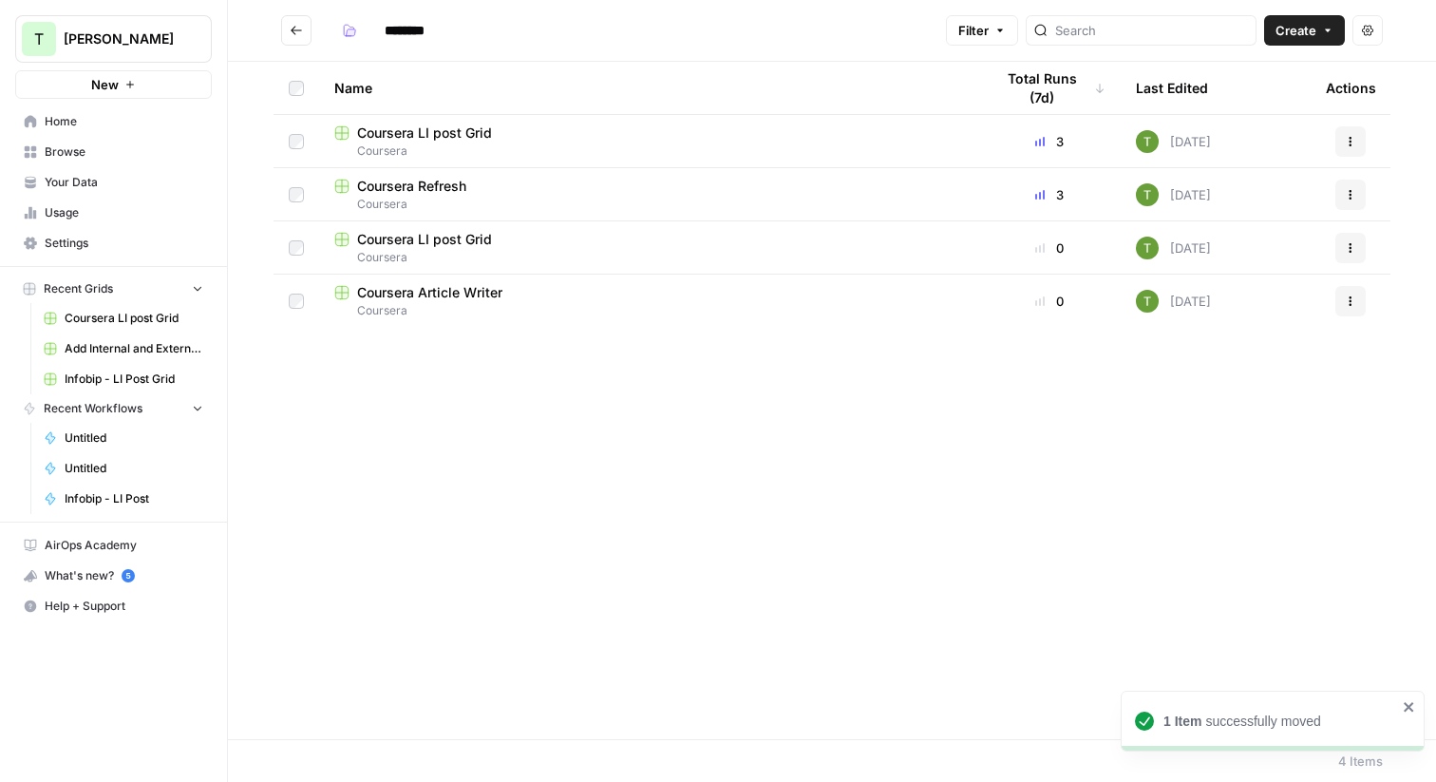
click at [389, 142] on span "Coursera" at bounding box center [648, 150] width 629 height 17
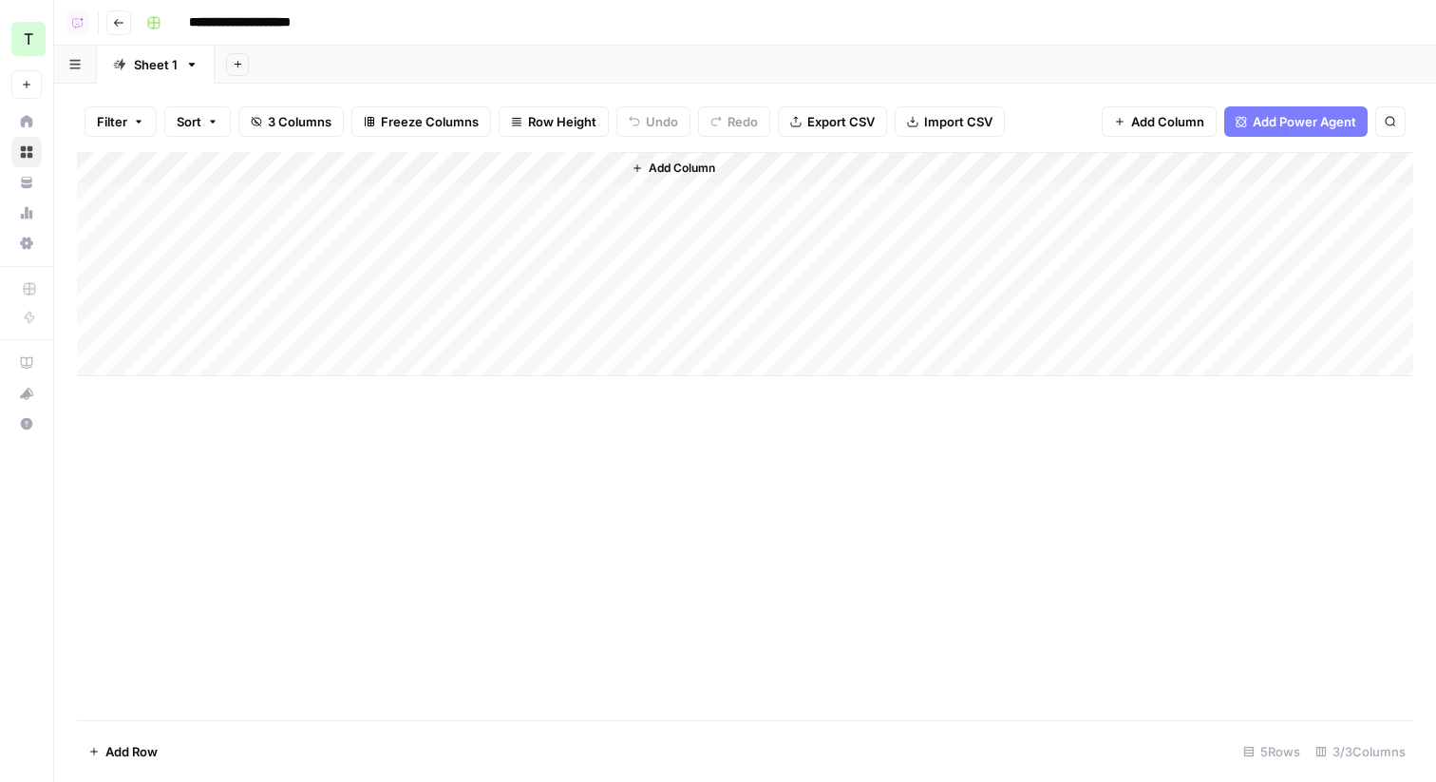
click at [221, 199] on div "Add Column" at bounding box center [745, 264] width 1337 height 224
click at [114, 18] on icon "button" at bounding box center [118, 22] width 11 height 11
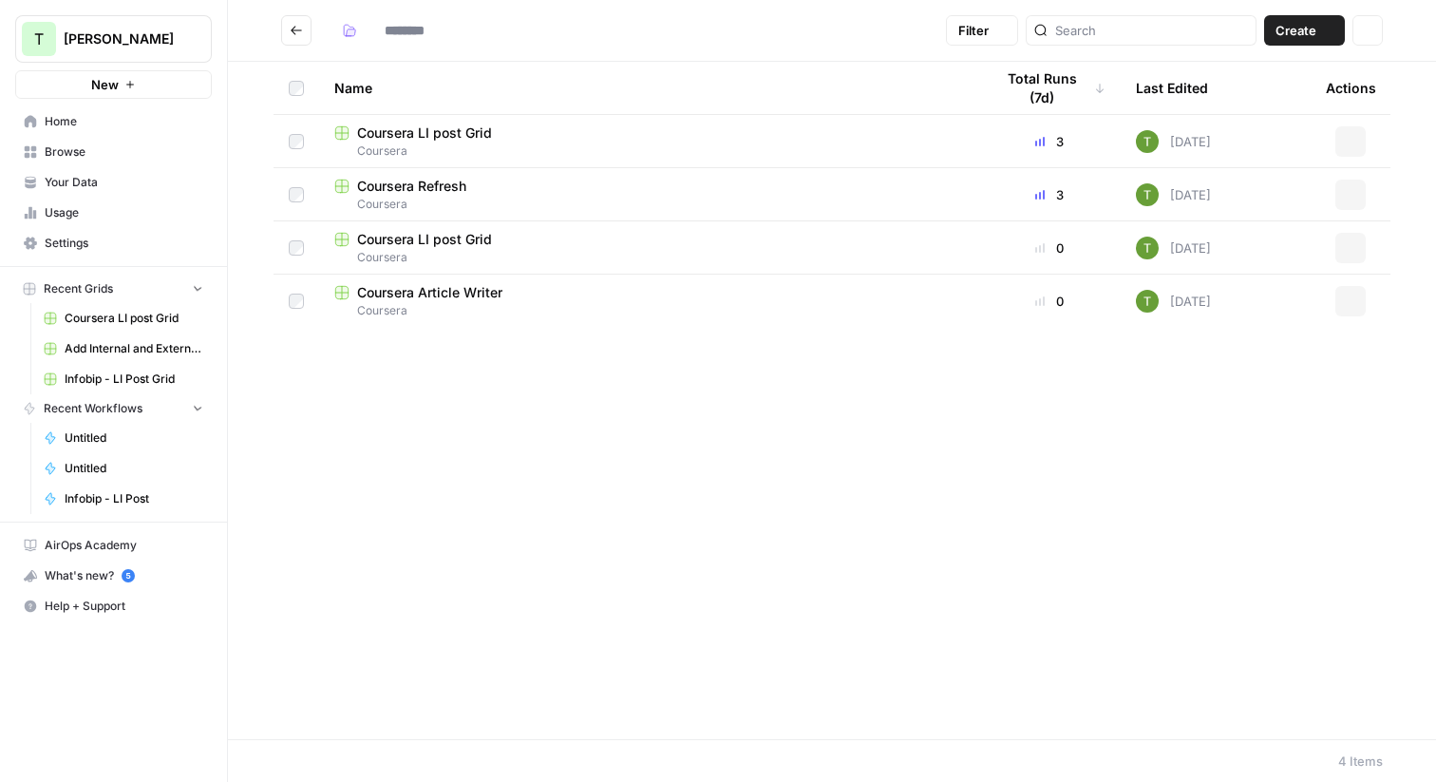
type input "********"
click at [396, 243] on span "Coursera LI post Grid" at bounding box center [424, 239] width 135 height 19
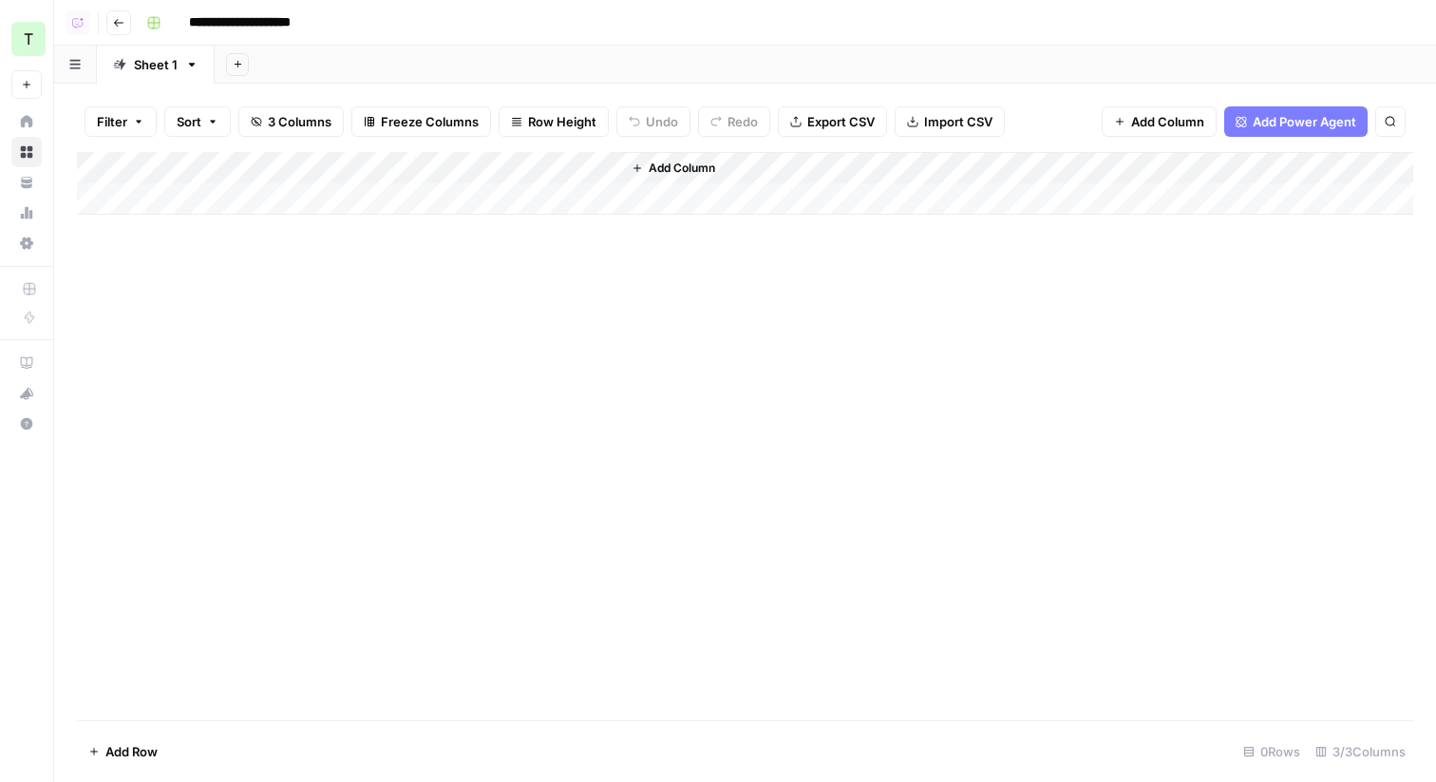
click at [115, 22] on icon "button" at bounding box center [118, 23] width 9 height 8
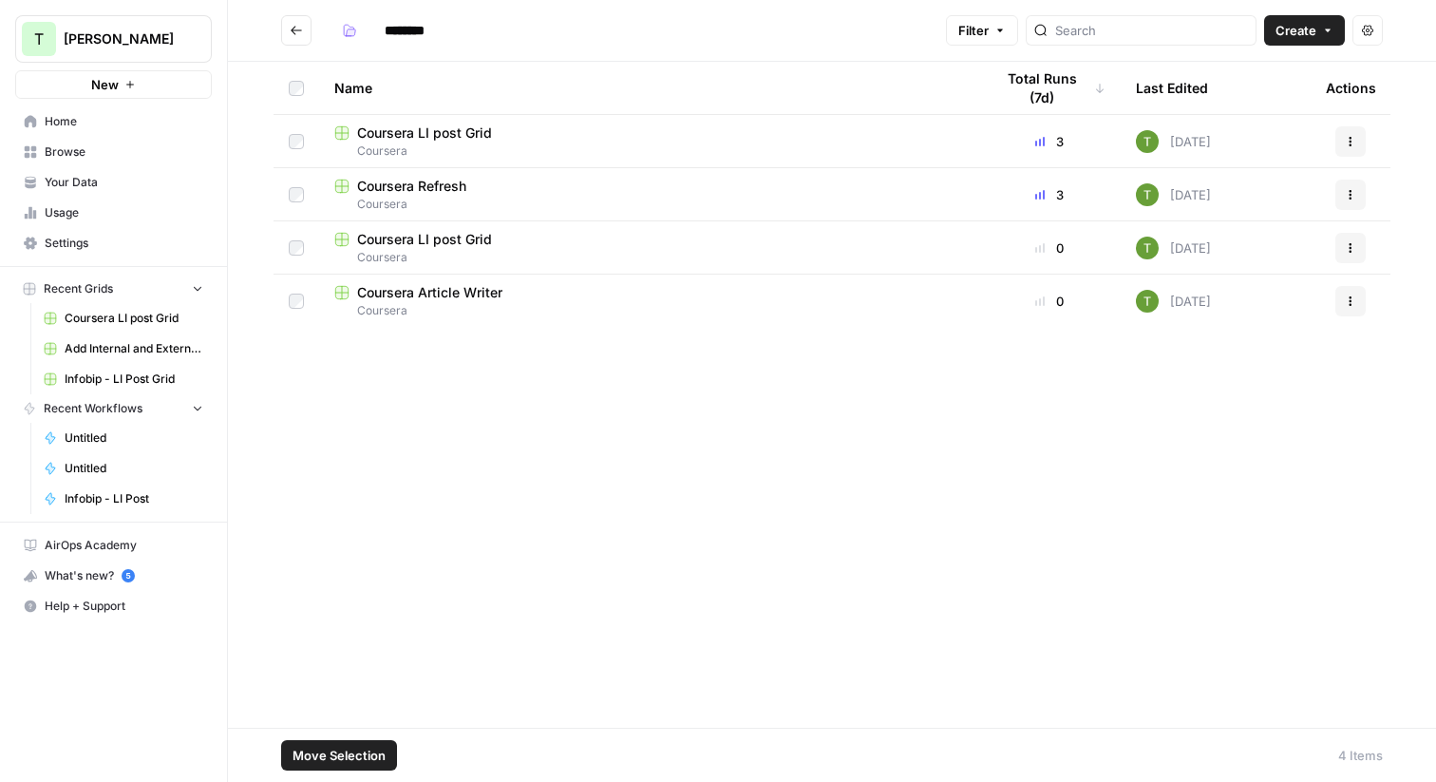
click at [390, 132] on span "Coursera LI post Grid" at bounding box center [424, 132] width 135 height 19
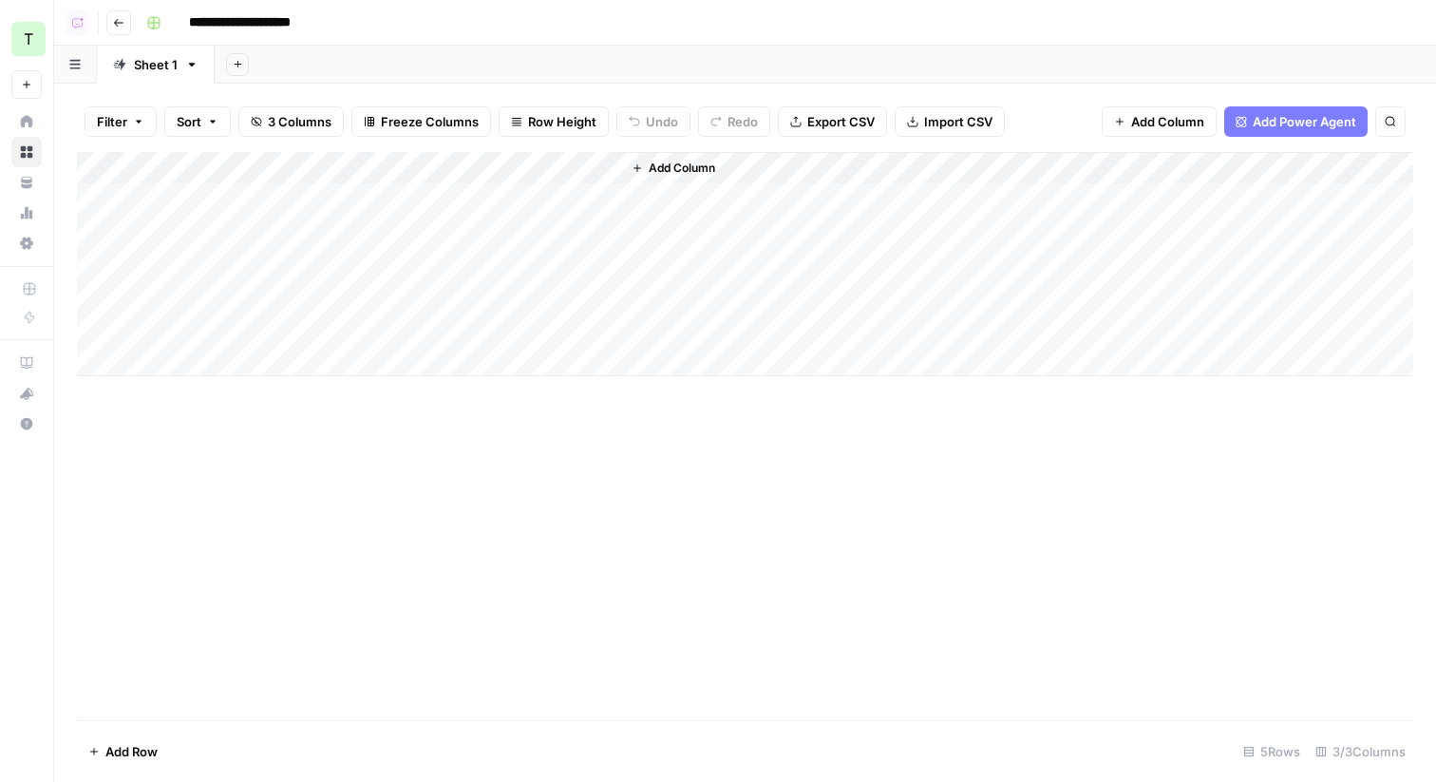
click at [113, 22] on icon "button" at bounding box center [118, 22] width 11 height 11
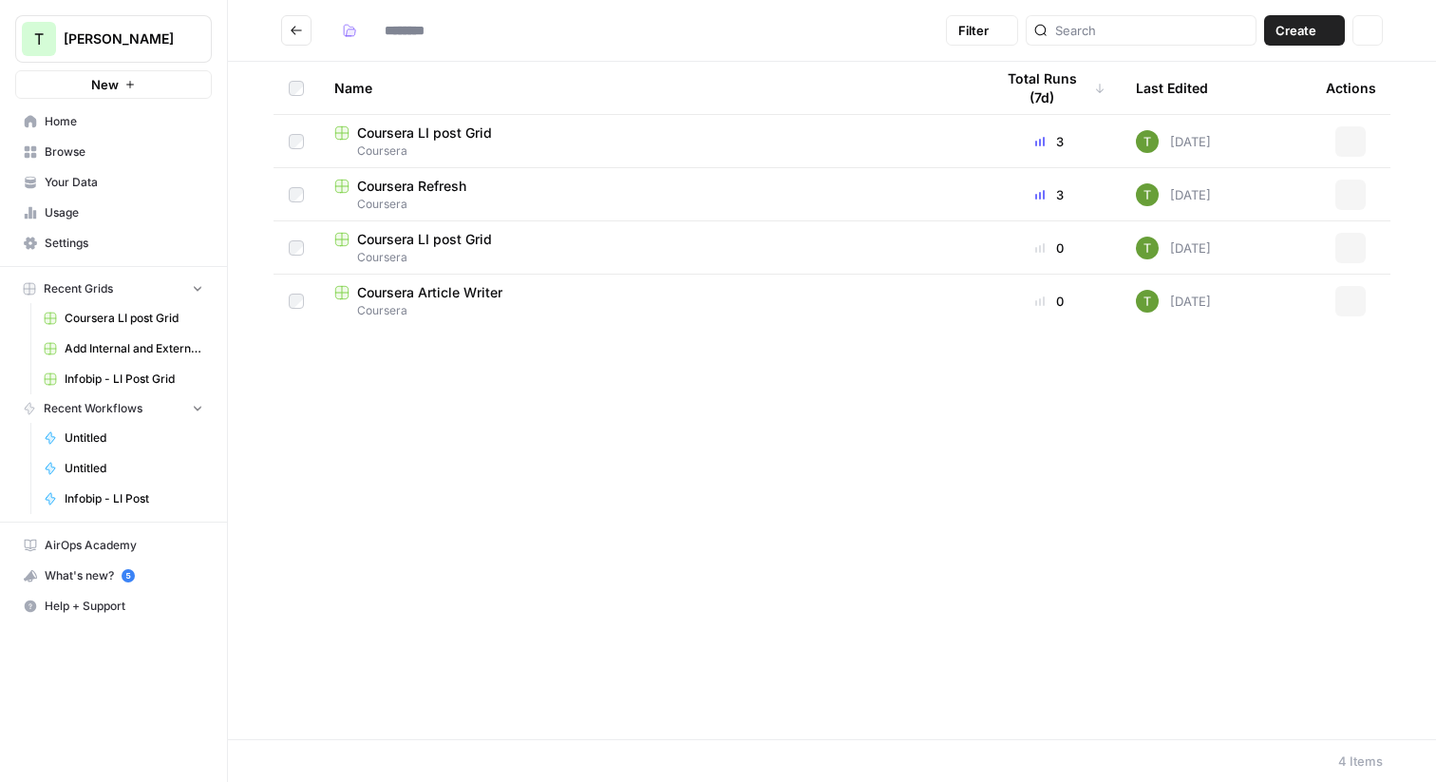
type input "********"
click at [423, 182] on span "Coursera Refresh" at bounding box center [411, 186] width 109 height 19
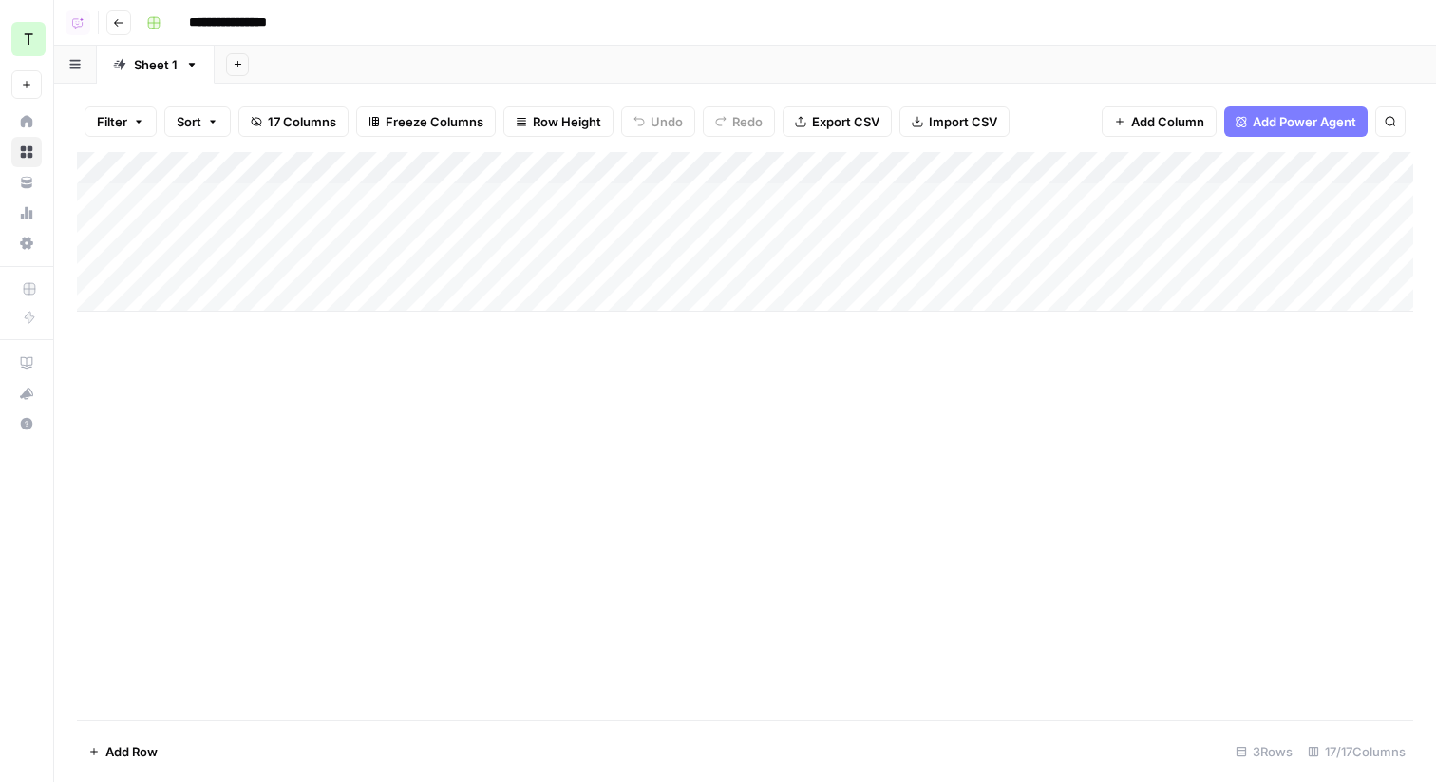
drag, startPoint x: 453, startPoint y: 199, endPoint x: 451, endPoint y: 247, distance: 48.5
click at [451, 247] on div "Add Column" at bounding box center [745, 232] width 1337 height 160
click at [461, 201] on div "Add Column" at bounding box center [745, 232] width 1337 height 160
click at [484, 44] on header "**********" at bounding box center [745, 23] width 1382 height 46
click at [503, 49] on div "Add Sheet" at bounding box center [826, 65] width 1222 height 38
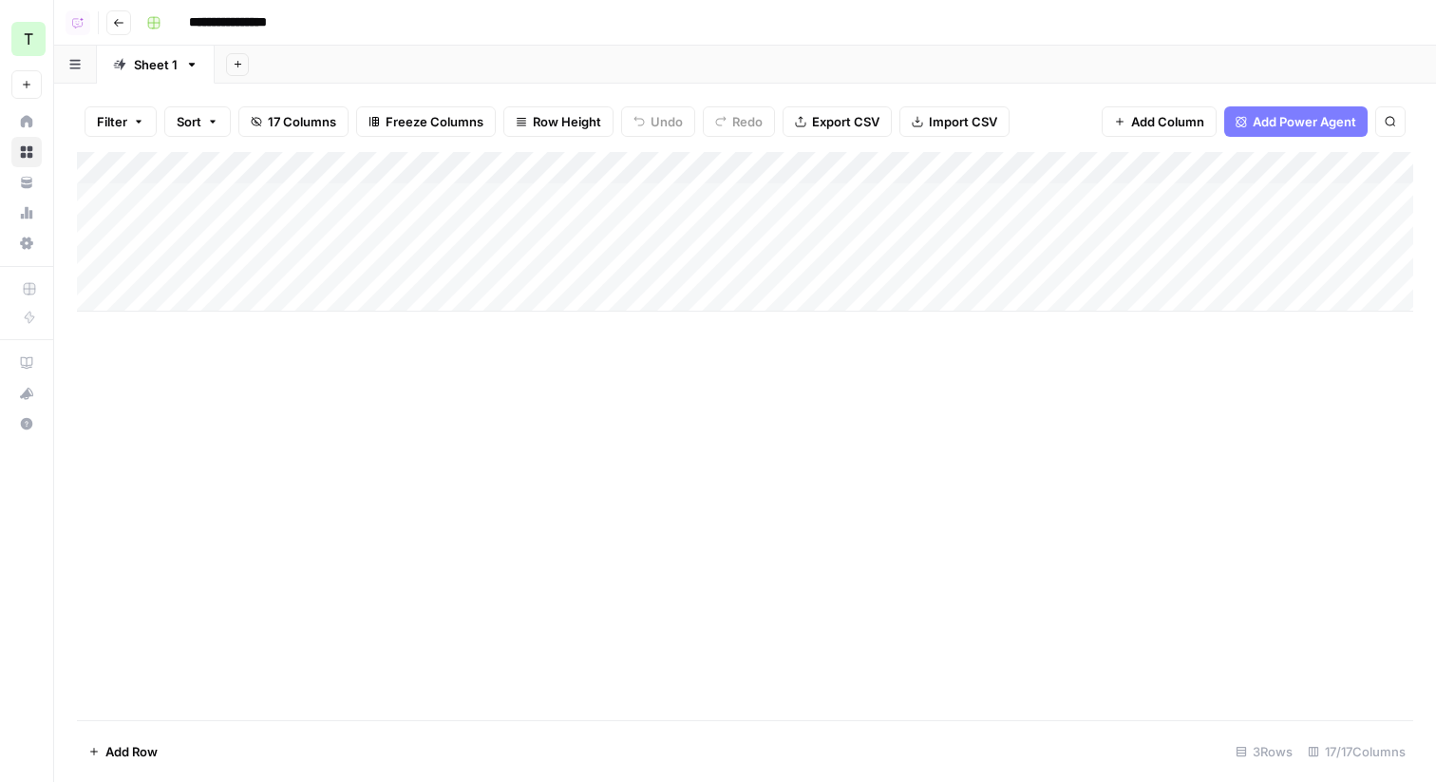
click at [491, 26] on div "**********" at bounding box center [778, 23] width 1279 height 30
click at [477, 143] on div "Filter Sort 17 Columns Freeze Columns Row Height Undo Redo Export CSV Import CS…" at bounding box center [745, 121] width 1337 height 61
click at [465, 295] on div "Add Column" at bounding box center [745, 232] width 1337 height 160
drag, startPoint x: 484, startPoint y: 193, endPoint x: 479, endPoint y: 256, distance: 62.9
click at [479, 256] on div "Add Column" at bounding box center [745, 248] width 1337 height 192
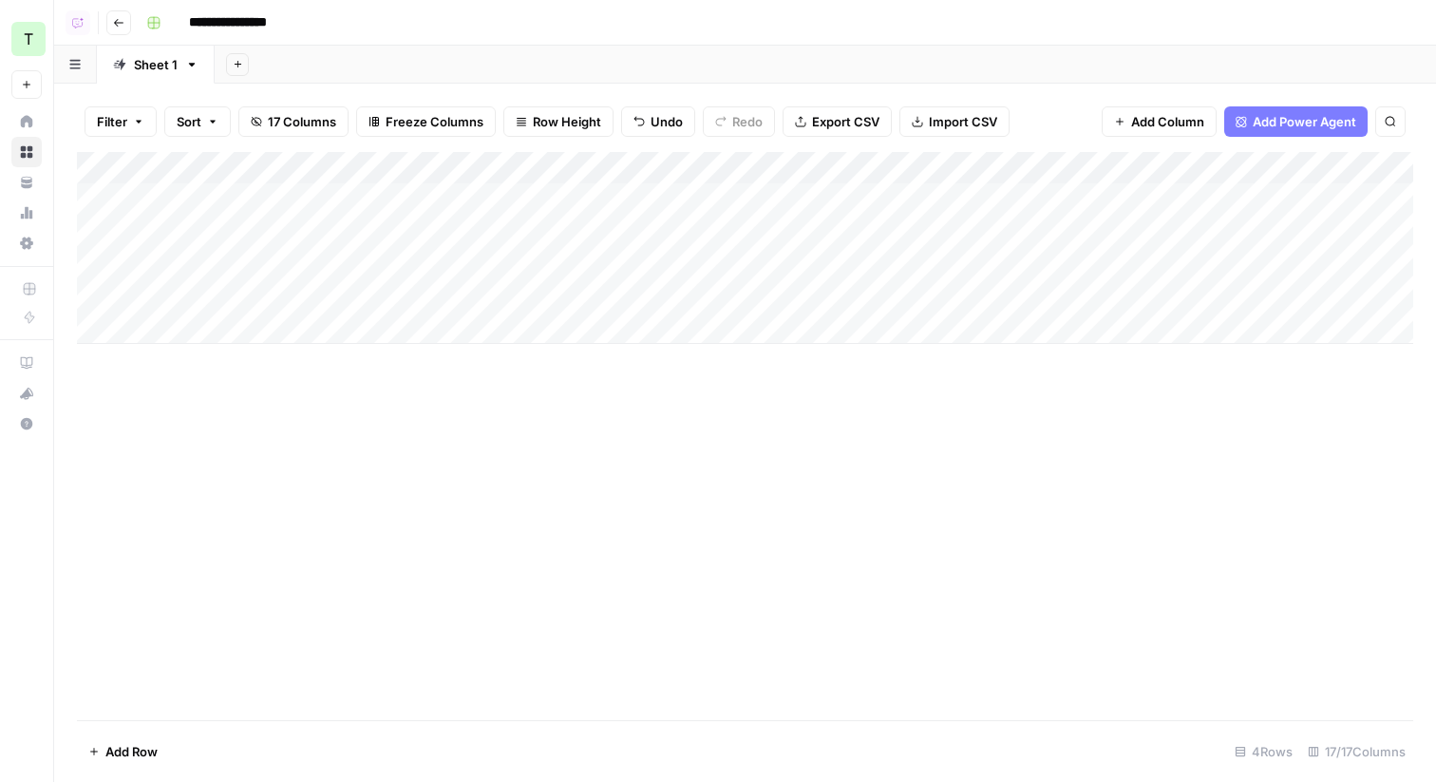
click at [123, 22] on span "Go back" at bounding box center [123, 22] width 1 height 1
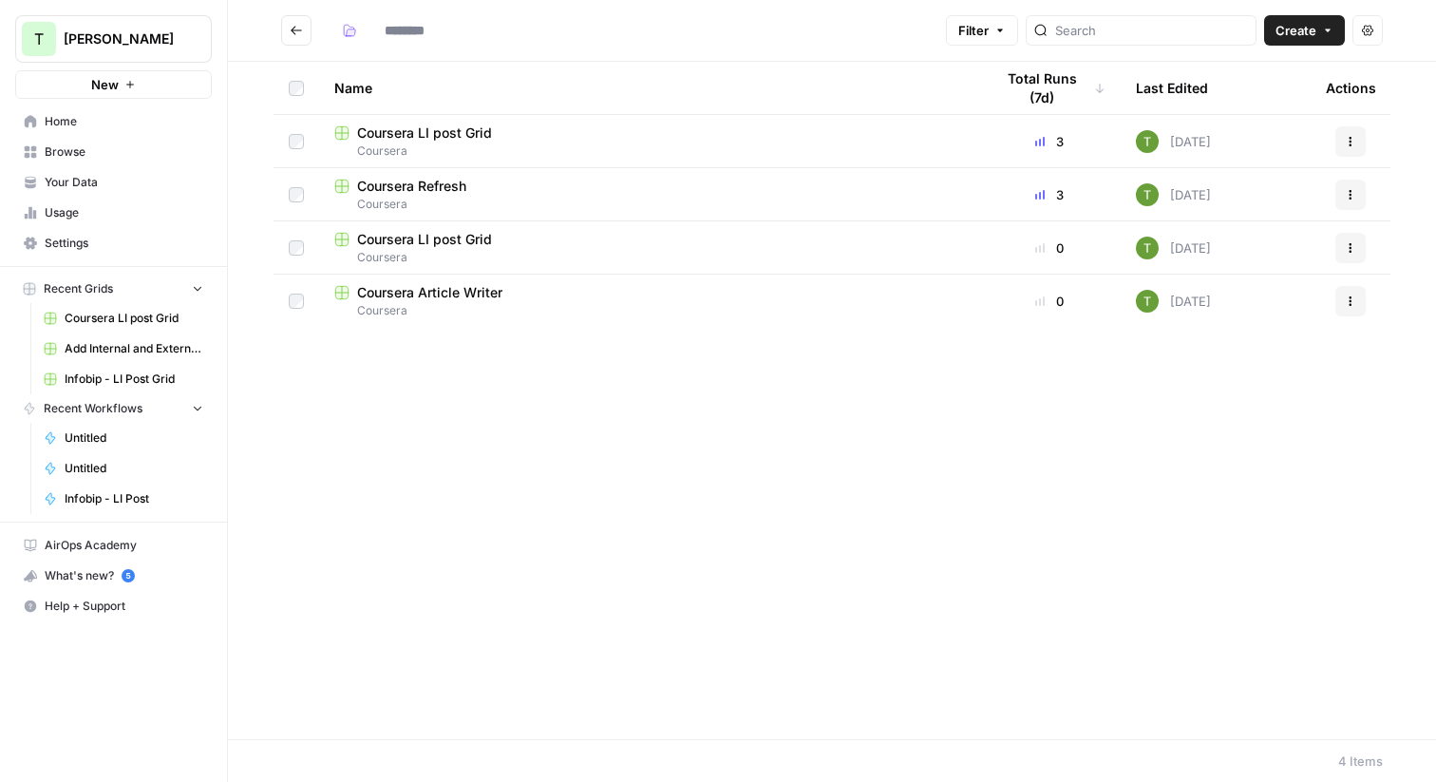
type input "********"
click at [421, 240] on span "Coursera LI post Grid" at bounding box center [424, 239] width 135 height 19
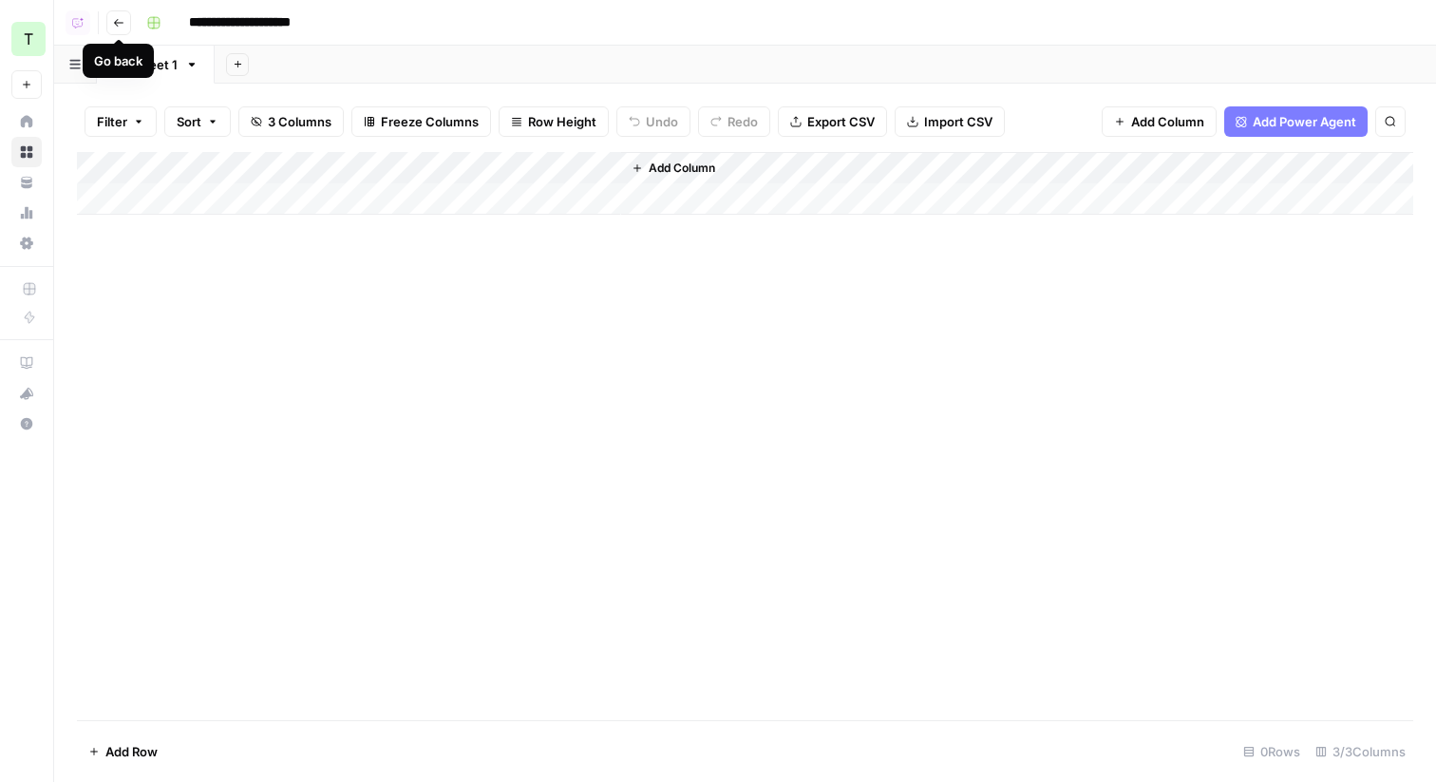
click at [119, 21] on icon "button" at bounding box center [118, 22] width 11 height 11
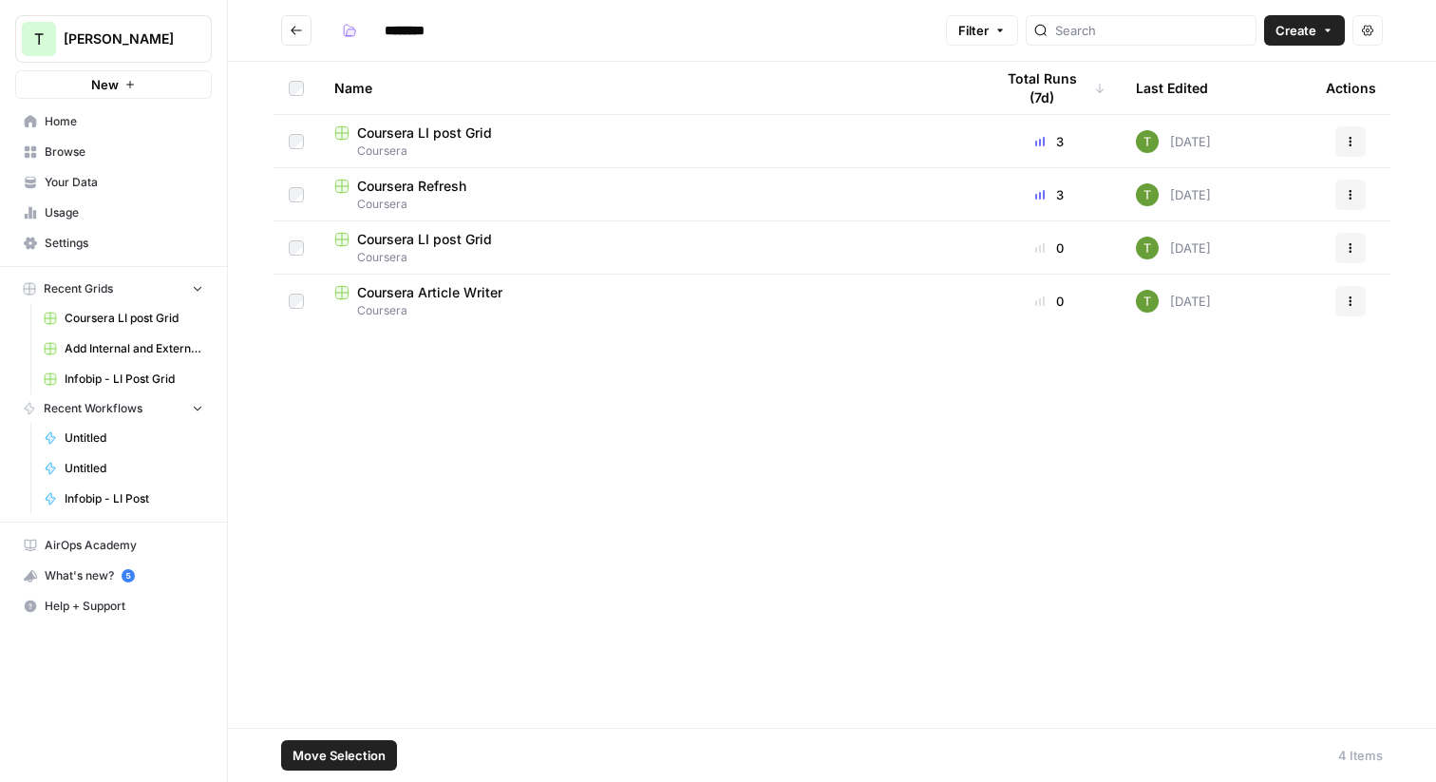
click at [334, 754] on span "Move Selection" at bounding box center [339, 755] width 93 height 19
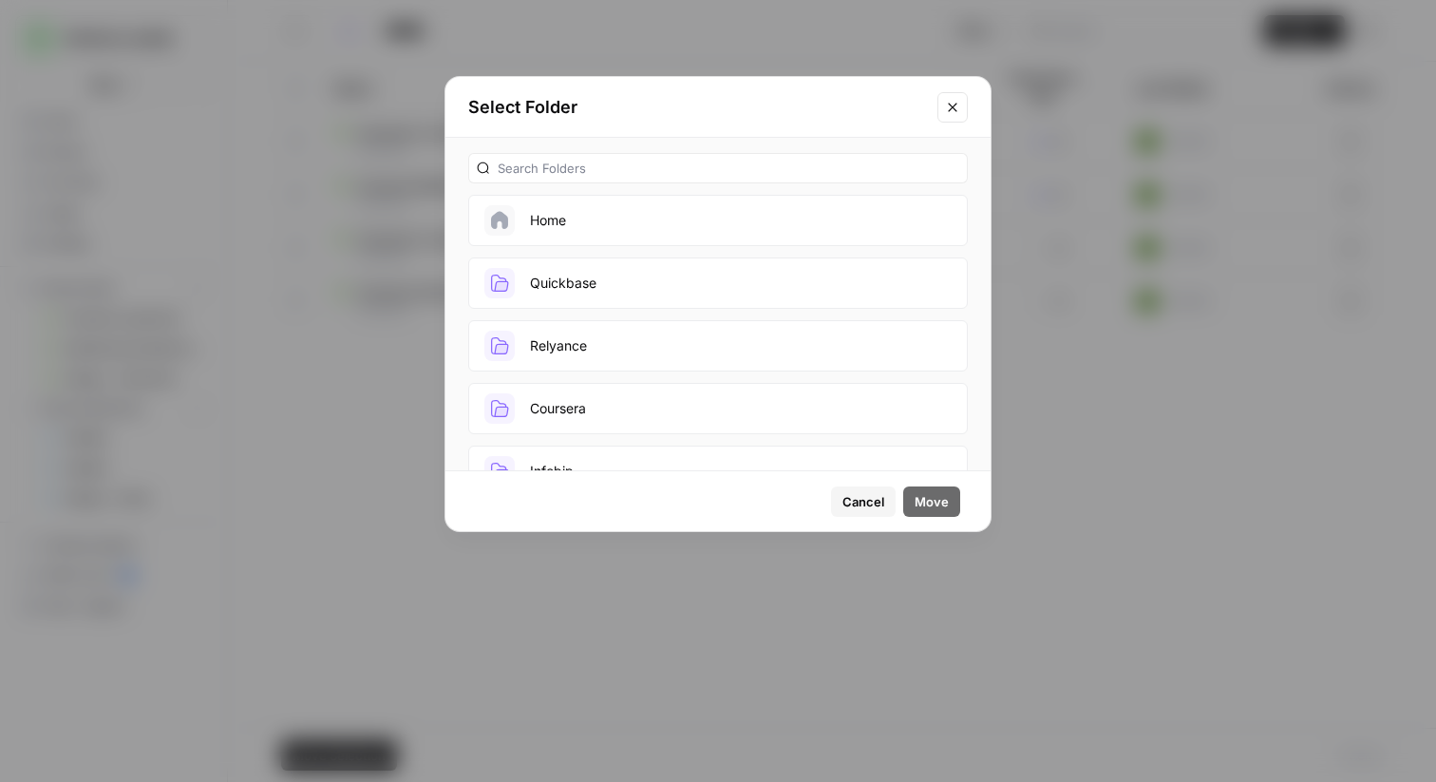
click at [661, 193] on div "Home Quickbase Relyance Coursera Infobip Unity Turing Wayflyer Oyster Bit.ly Da…" at bounding box center [718, 701] width 545 height 1127
click at [661, 214] on button "Home" at bounding box center [718, 220] width 500 height 51
click at [941, 505] on span "Move" at bounding box center [932, 501] width 34 height 19
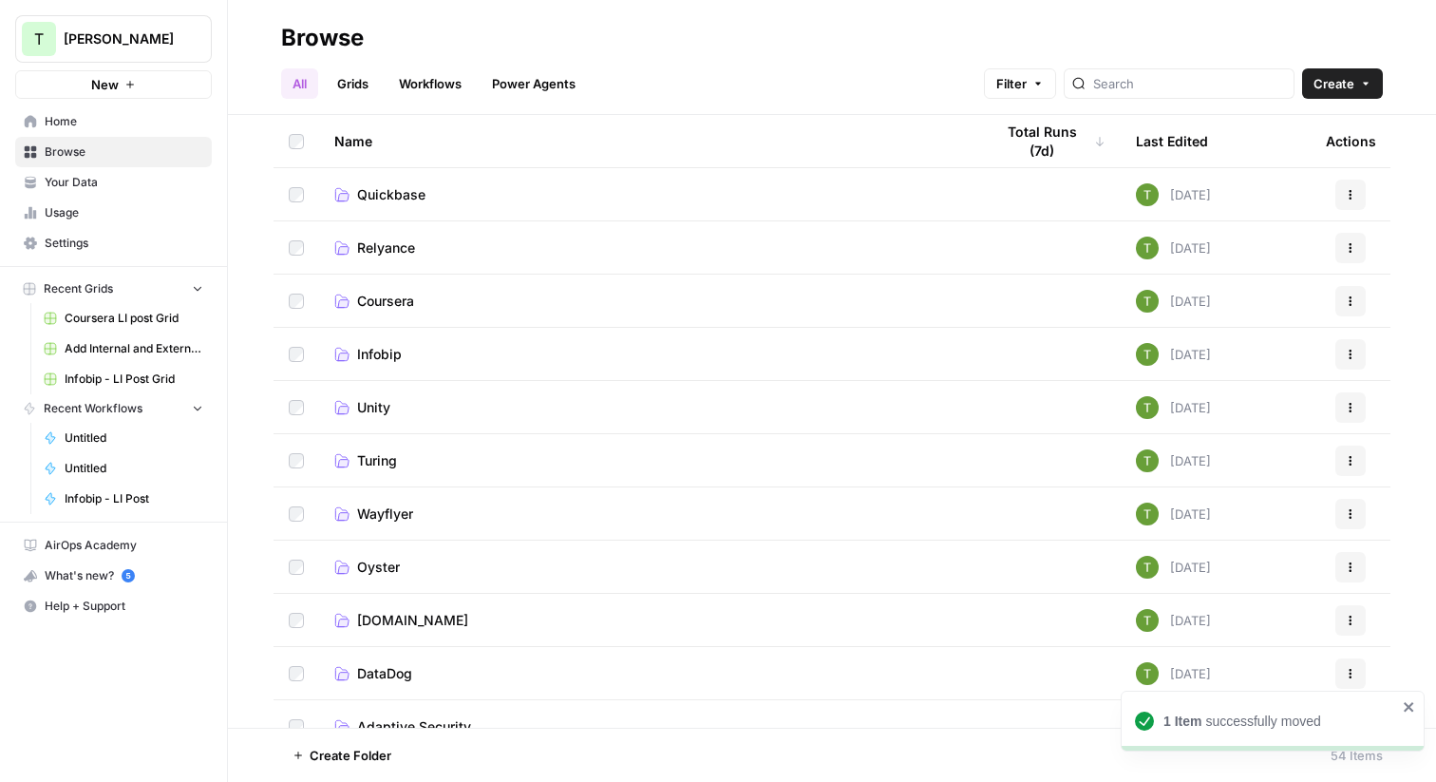
click at [369, 299] on span "Coursera" at bounding box center [385, 301] width 57 height 19
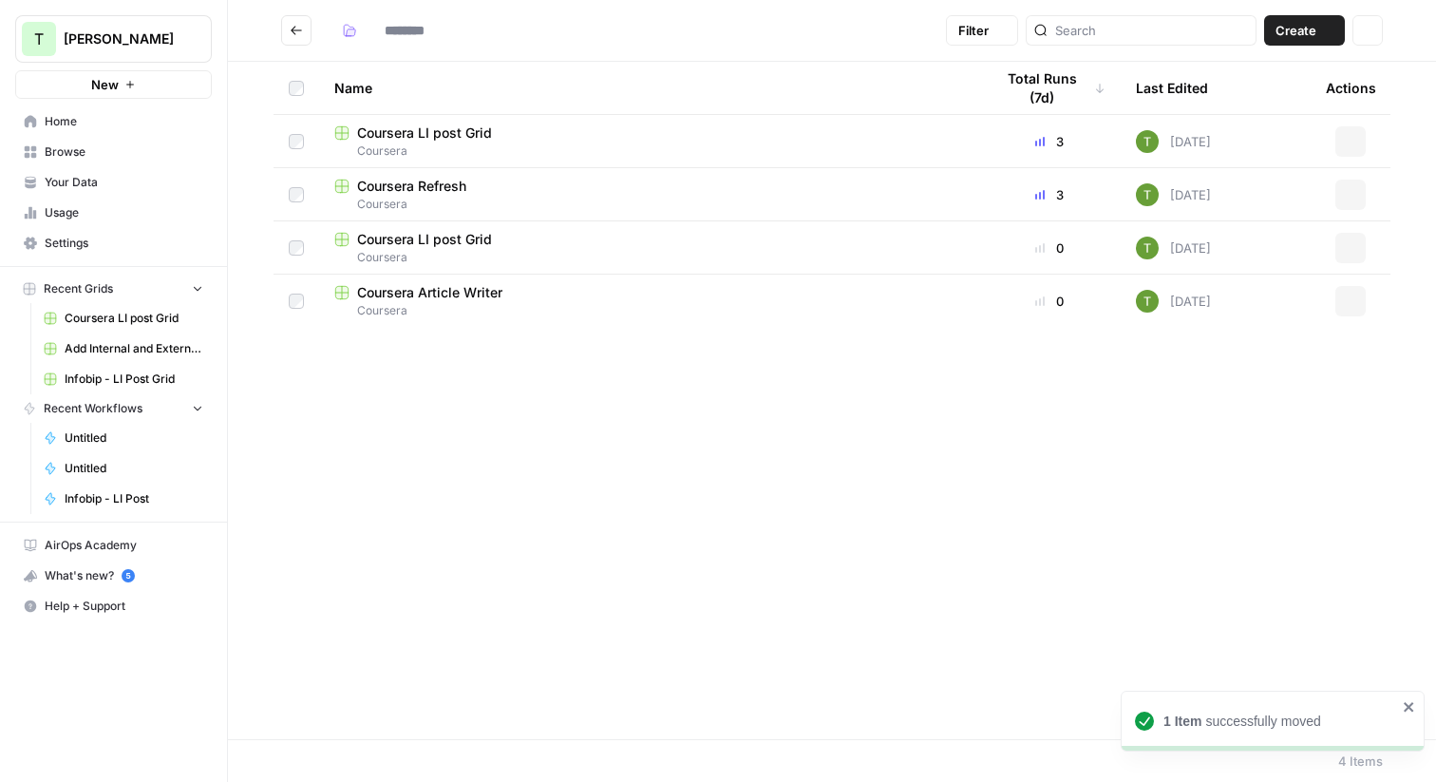
type input "********"
click at [386, 129] on span "Coursera LI post Grid" at bounding box center [424, 132] width 135 height 19
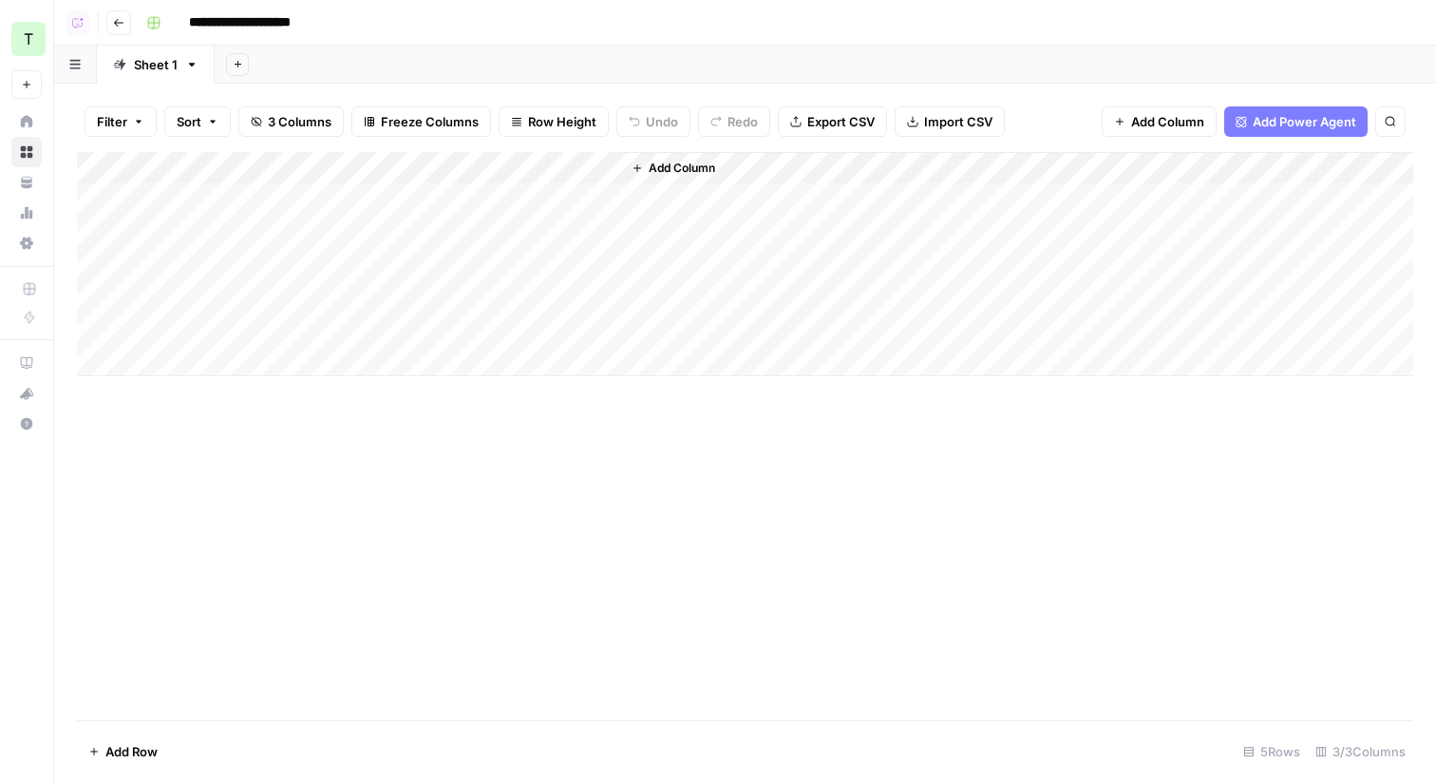
drag, startPoint x: 236, startPoint y: 195, endPoint x: 229, endPoint y: 256, distance: 61.2
click at [229, 256] on div "Add Column" at bounding box center [745, 264] width 1337 height 224
click at [436, 165] on div "Add Column" at bounding box center [745, 264] width 1337 height 224
click at [353, 195] on div "Add Column" at bounding box center [745, 264] width 1337 height 224
click at [434, 203] on div "Add Column" at bounding box center [745, 264] width 1337 height 224
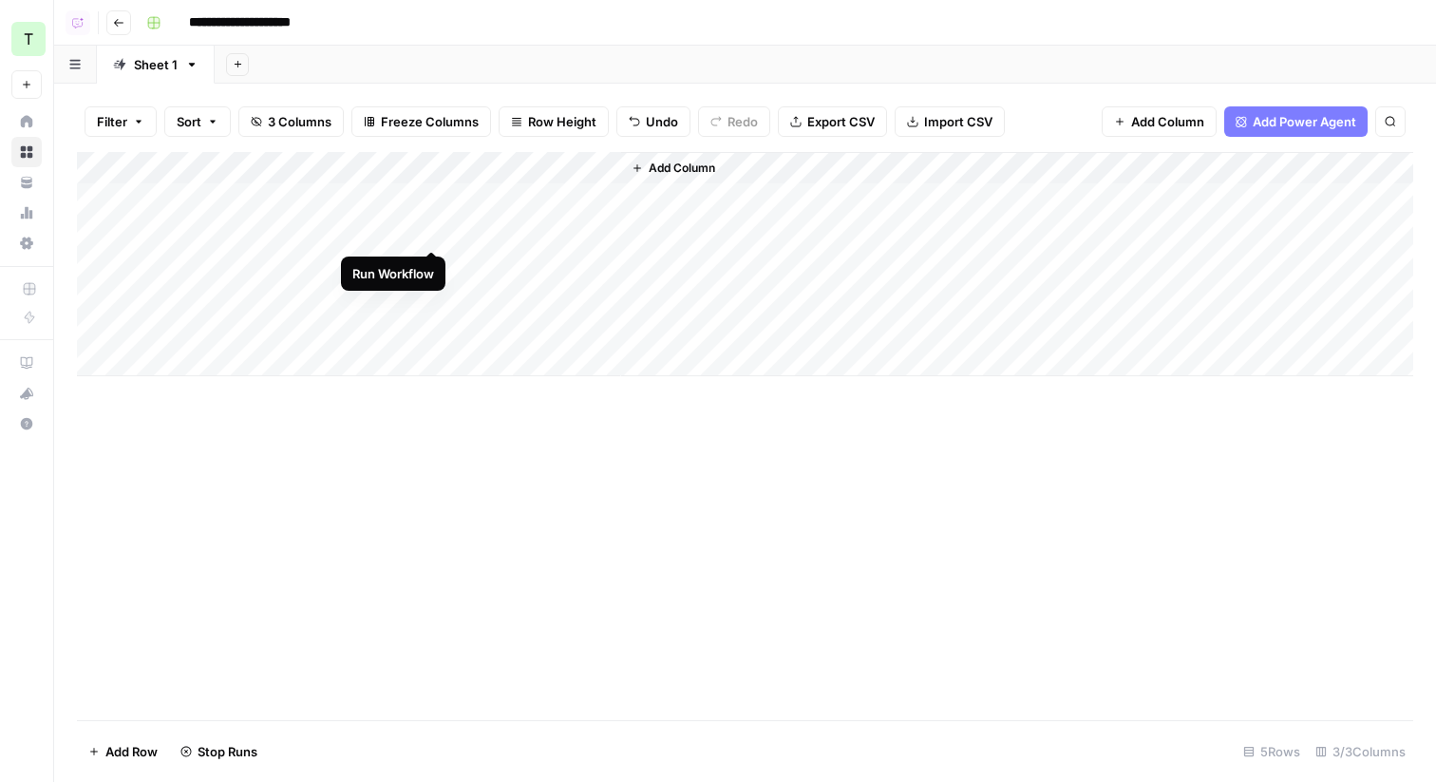
click at [432, 227] on div "Add Column" at bounding box center [745, 264] width 1337 height 224
click at [433, 258] on div "Add Column" at bounding box center [745, 264] width 1337 height 224
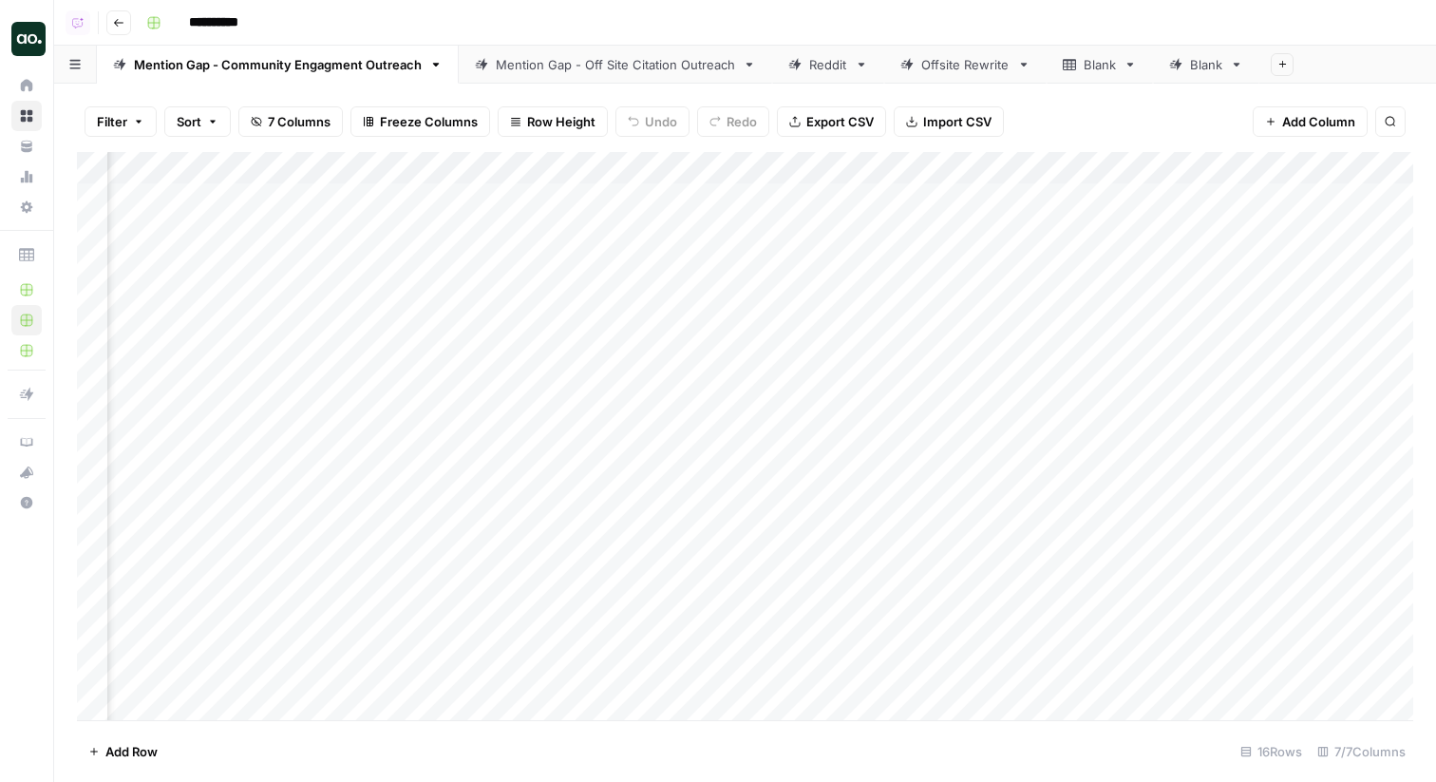
scroll to position [0, 1402]
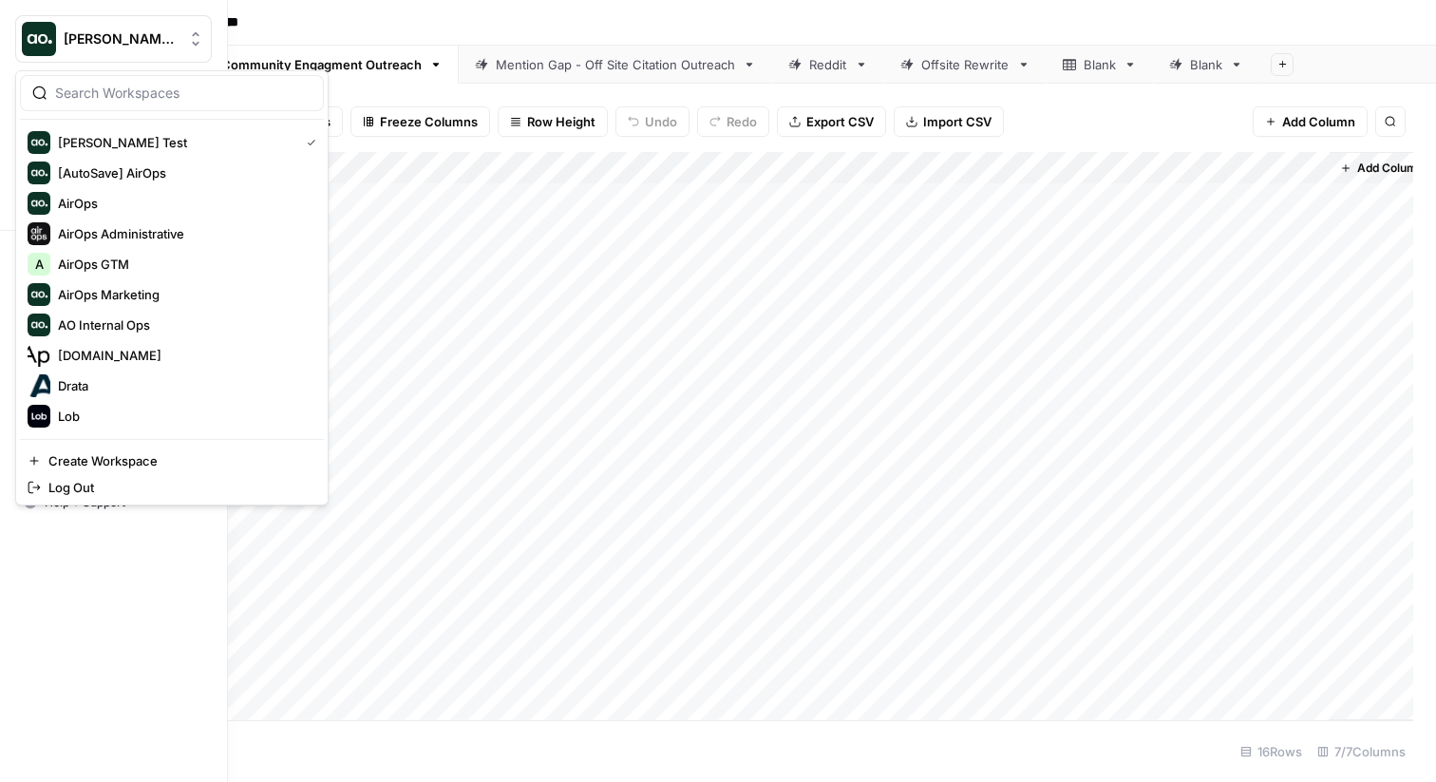
click at [75, 35] on span "[PERSON_NAME] Test" at bounding box center [121, 38] width 115 height 19
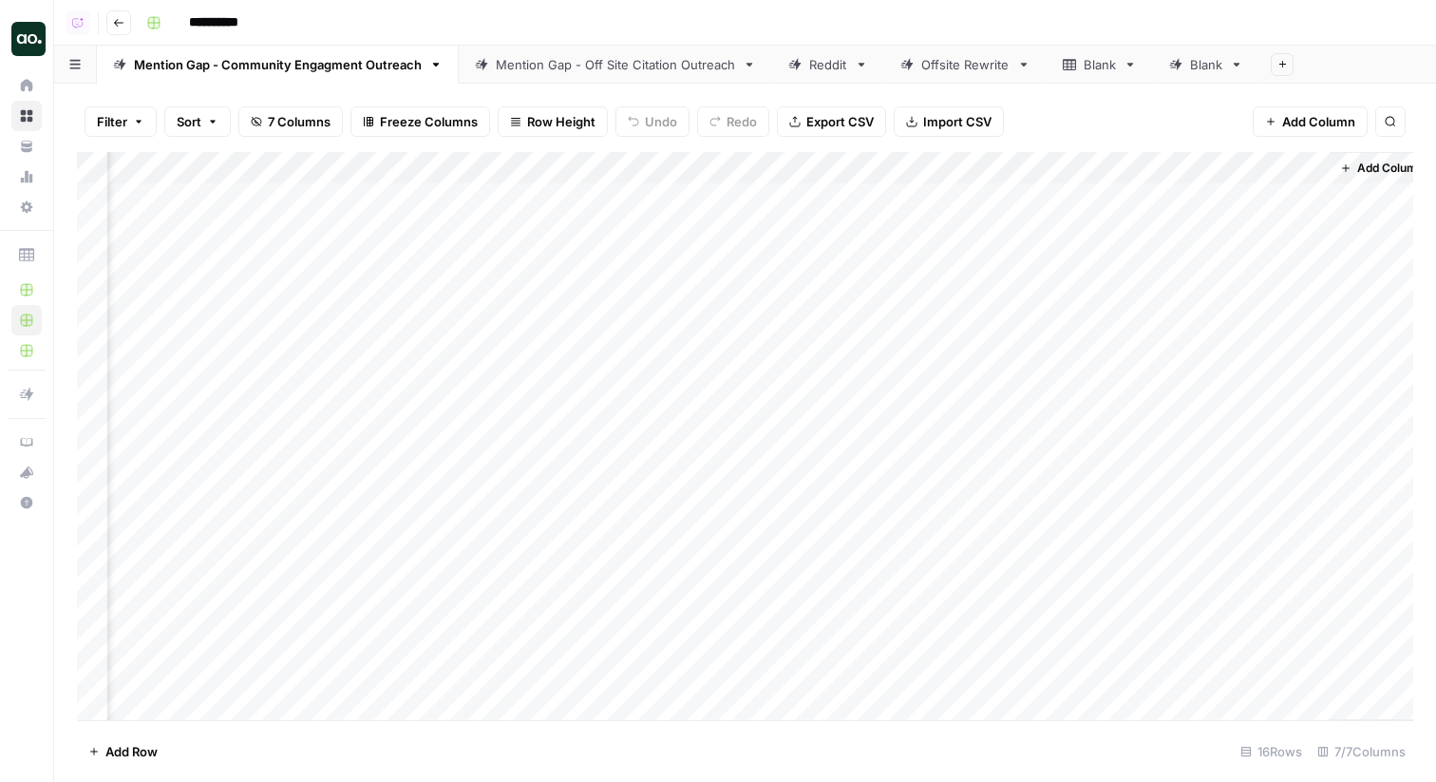
click at [993, 175] on div "Add Column" at bounding box center [745, 436] width 1337 height 568
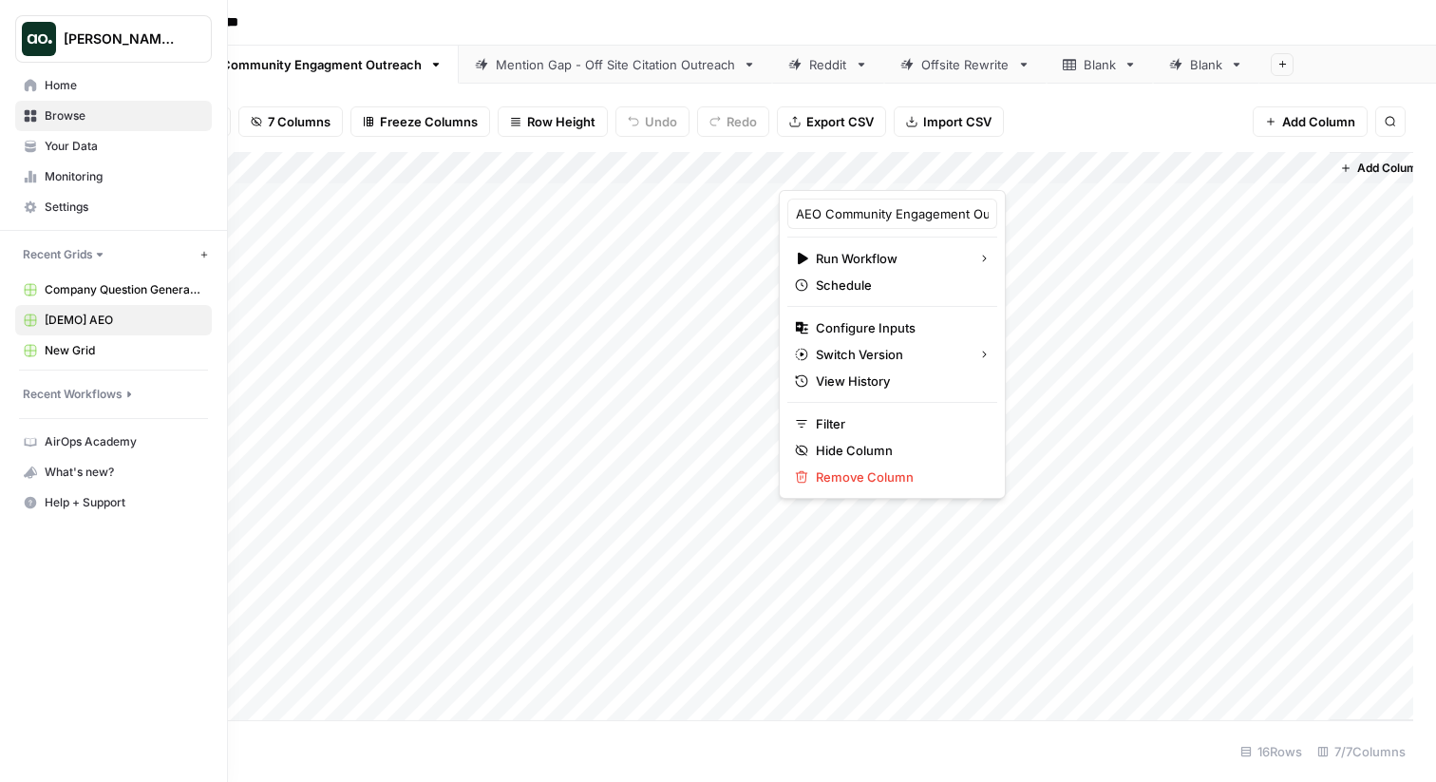
click at [34, 36] on img "Workspace: Dillon Test" at bounding box center [39, 39] width 34 height 34
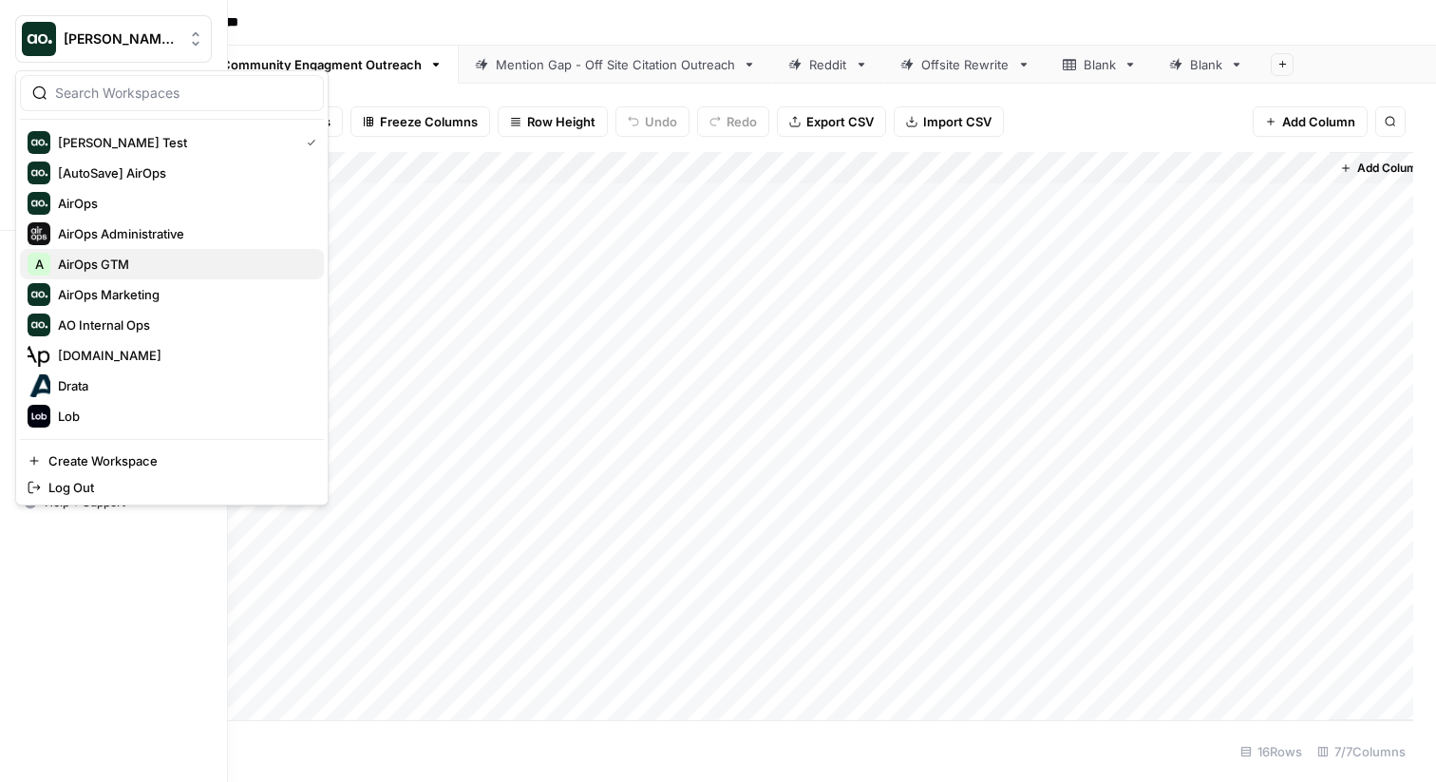
scroll to position [243, 0]
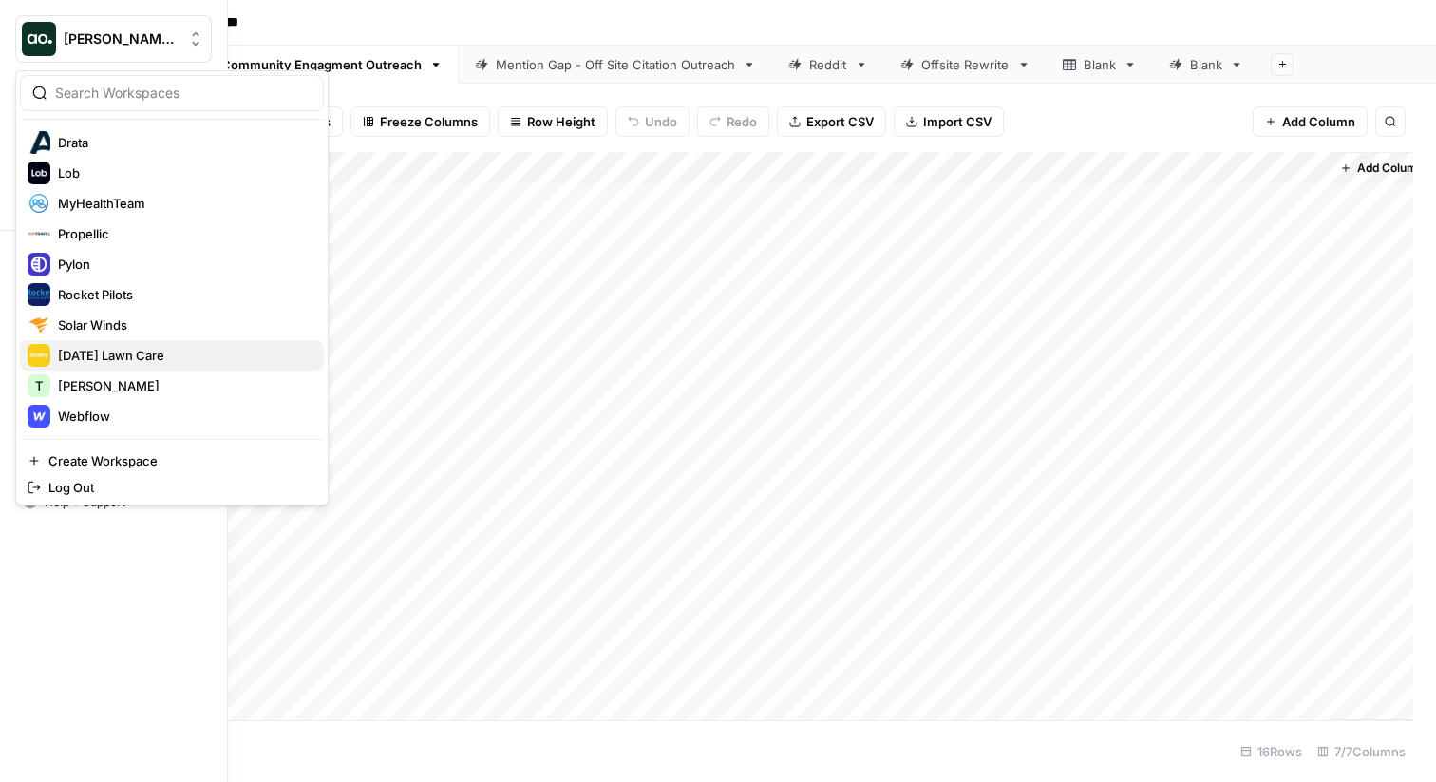
click at [89, 359] on span "Sunday Lawn Care" at bounding box center [183, 355] width 251 height 19
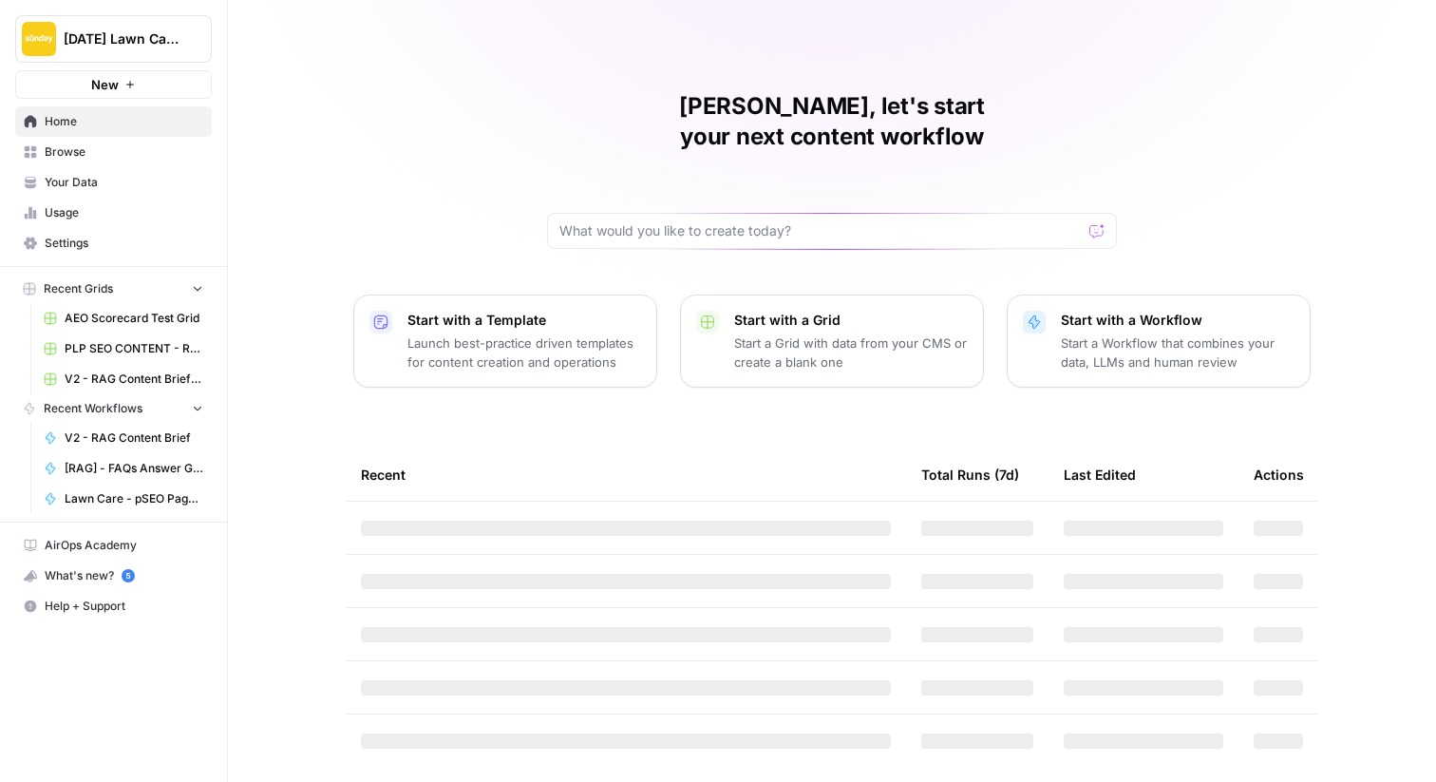
click at [75, 151] on span "Browse" at bounding box center [124, 151] width 159 height 17
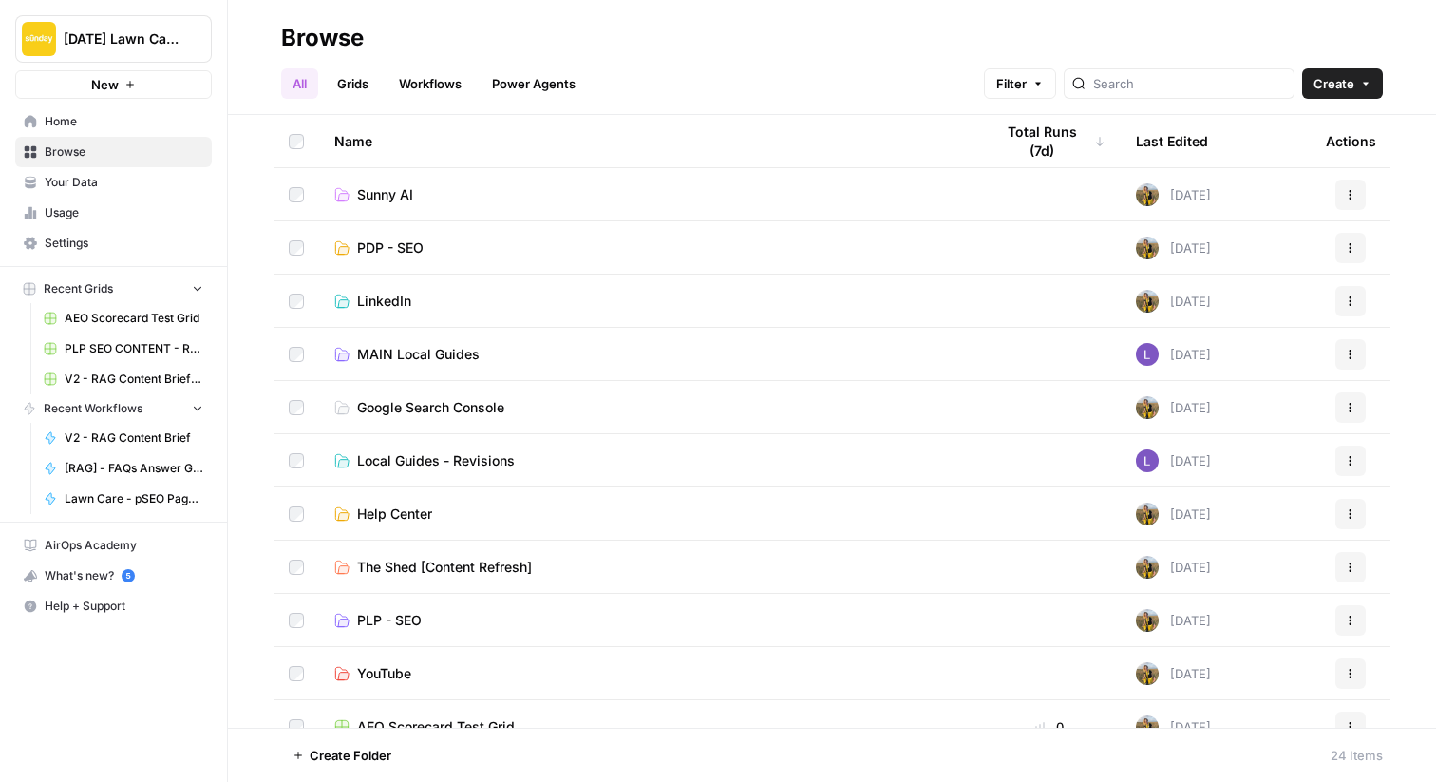
click at [424, 342] on td "MAIN Local Guides" at bounding box center [648, 354] width 659 height 52
click at [373, 351] on span "MAIN Local Guides" at bounding box center [418, 354] width 123 height 19
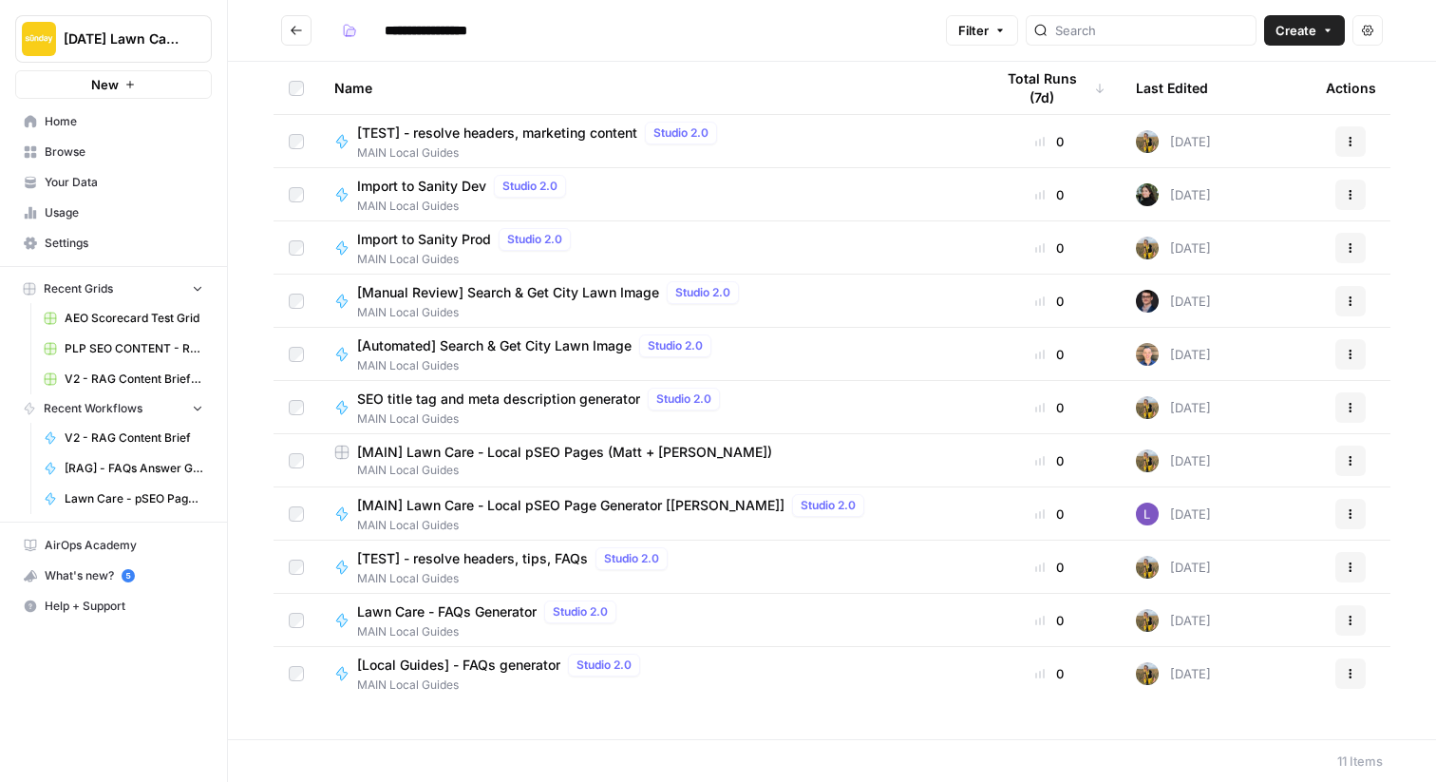
click at [400, 459] on span "[MAIN] Lawn Care - Local pSEO Pages (Matt + [PERSON_NAME])" at bounding box center [564, 452] width 415 height 19
